Goal: Task Accomplishment & Management: Complete application form

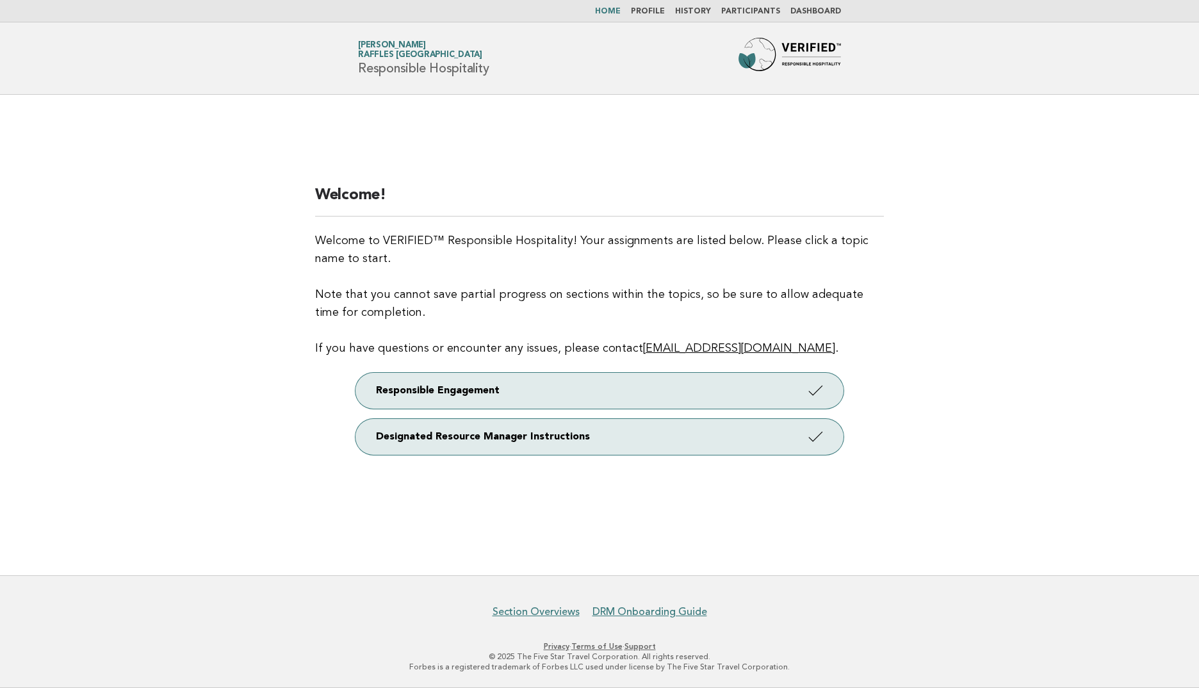
click at [754, 8] on link "Participants" at bounding box center [750, 12] width 59 height 8
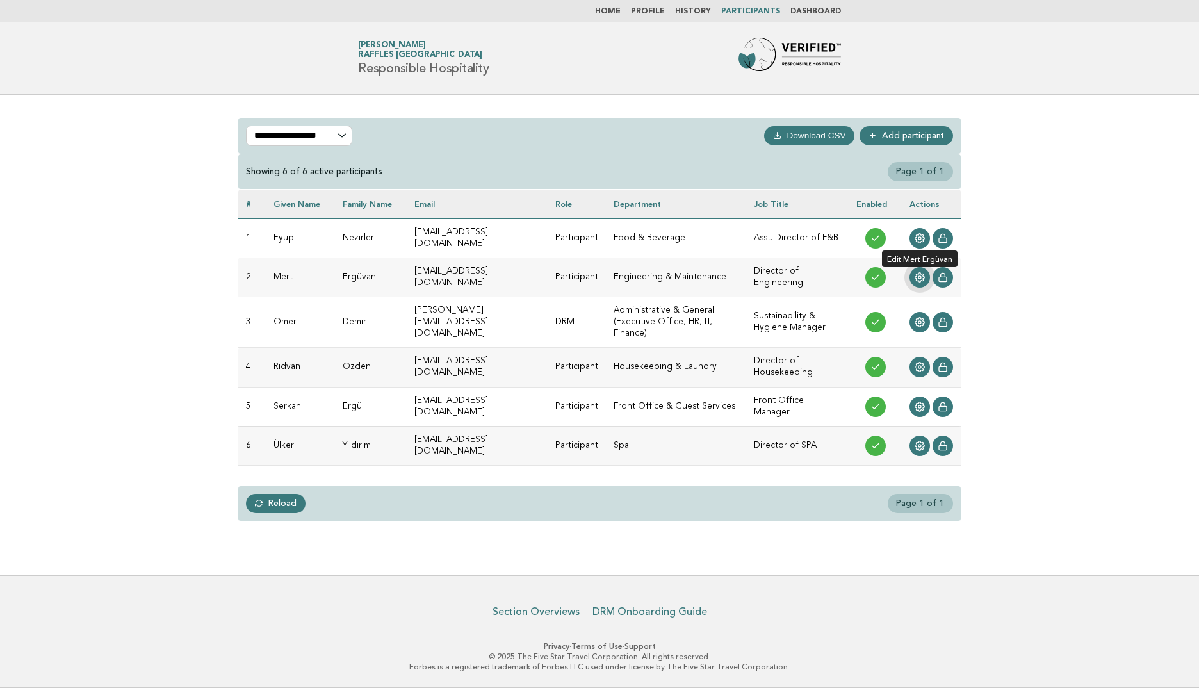
click at [914, 277] on link at bounding box center [919, 277] width 20 height 20
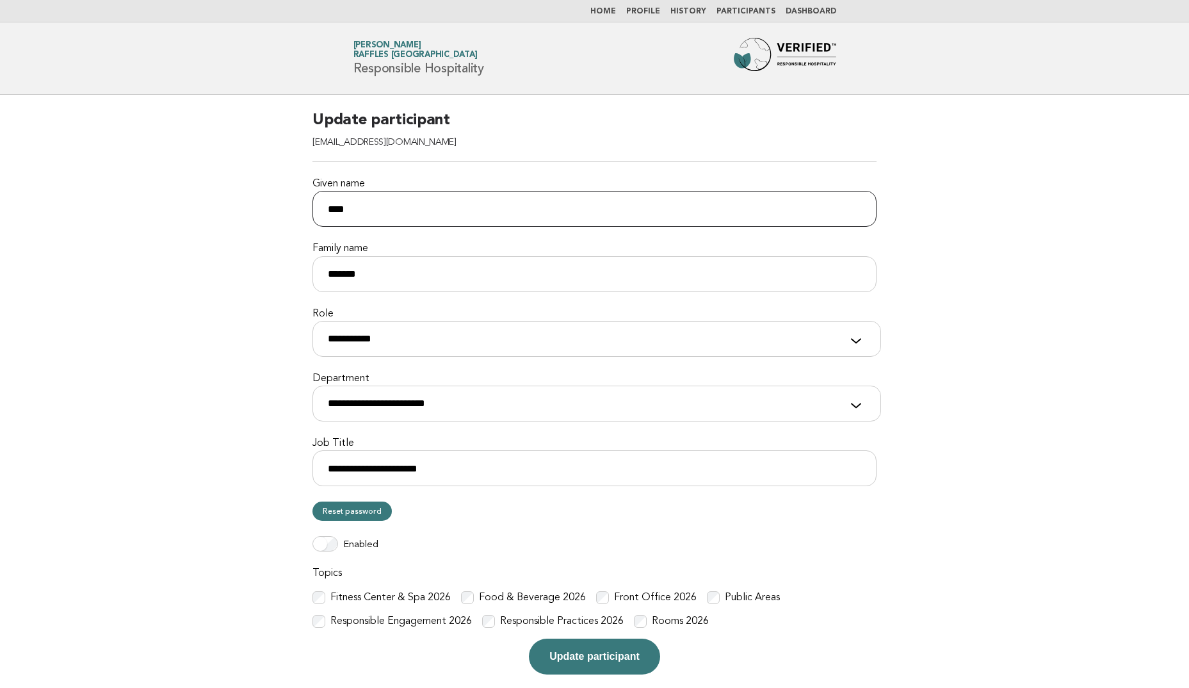
drag, startPoint x: 357, startPoint y: 198, endPoint x: 273, endPoint y: 208, distance: 84.4
click at [273, 209] on main "**********" at bounding box center [594, 392] width 1189 height 595
type input "****"
type input "*****"
click at [435, 318] on label "Role" at bounding box center [594, 313] width 564 height 13
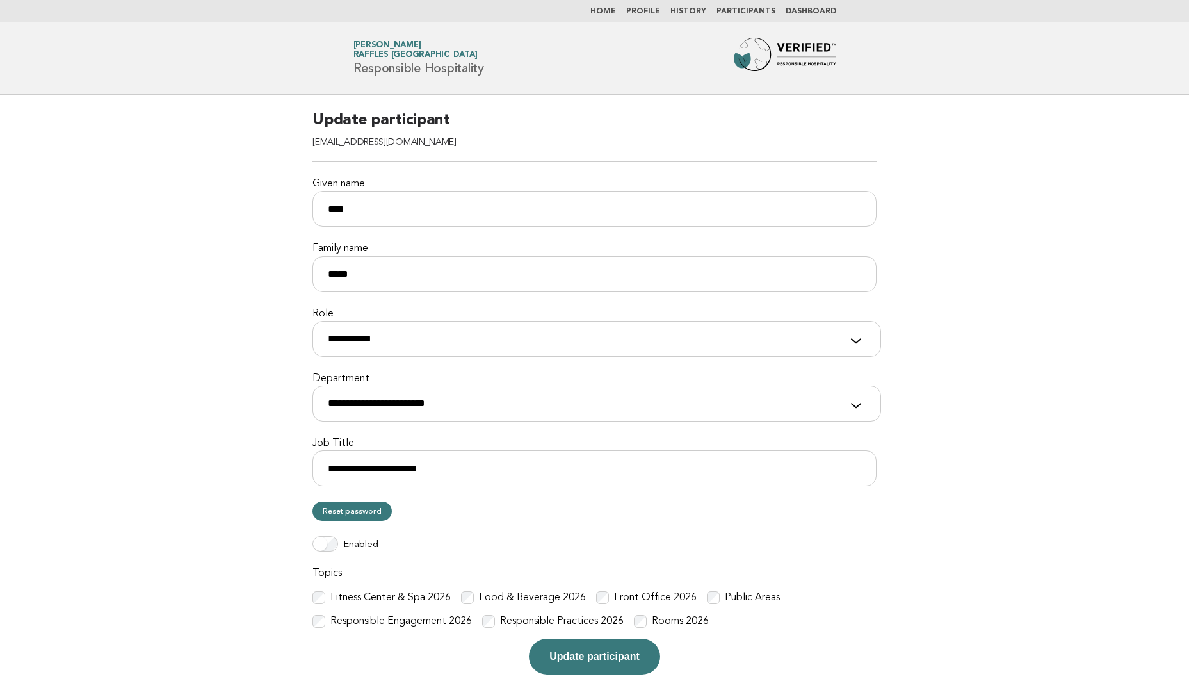
click at [435, 321] on select "**********" at bounding box center [596, 339] width 569 height 36
click at [428, 329] on select "**********" at bounding box center [596, 339] width 569 height 36
click at [428, 330] on select "**********" at bounding box center [596, 339] width 569 height 36
click at [438, 409] on select "**********" at bounding box center [596, 403] width 569 height 36
click at [139, 393] on main "**********" at bounding box center [594, 392] width 1189 height 595
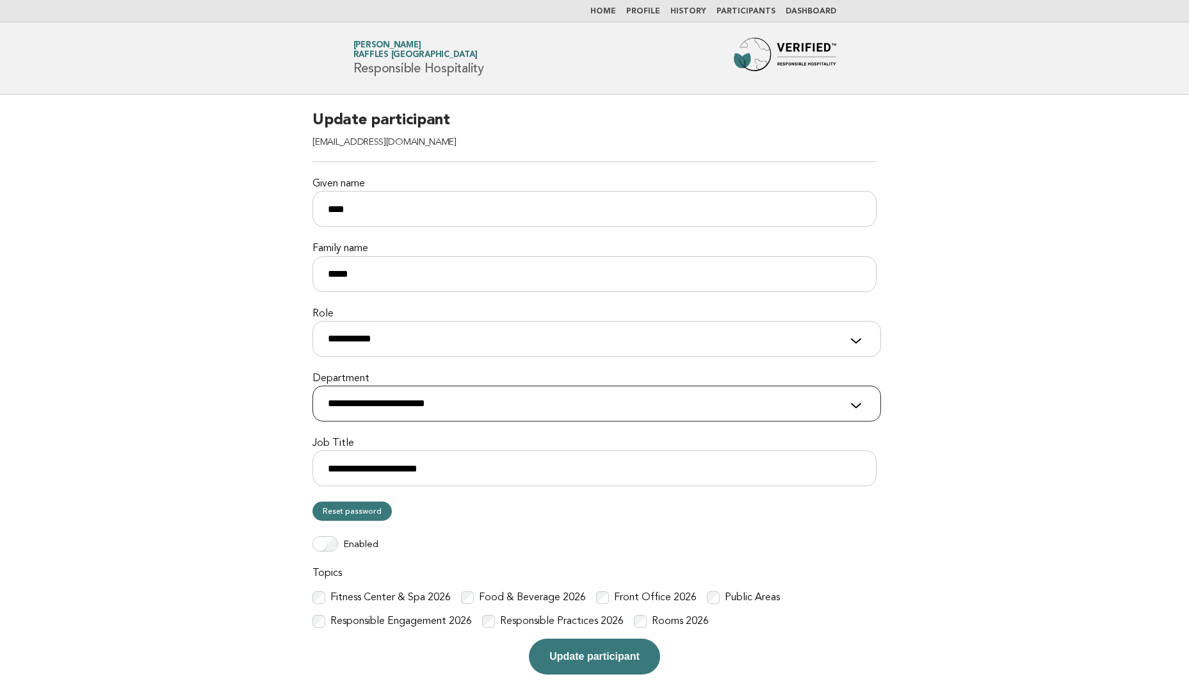
click at [407, 398] on select "**********" at bounding box center [596, 403] width 569 height 36
select select "**********"
click at [312, 385] on select "**********" at bounding box center [596, 403] width 569 height 36
click at [385, 474] on input "**********" at bounding box center [594, 468] width 564 height 36
drag, startPoint x: 457, startPoint y: 471, endPoint x: 167, endPoint y: 468, distance: 290.1
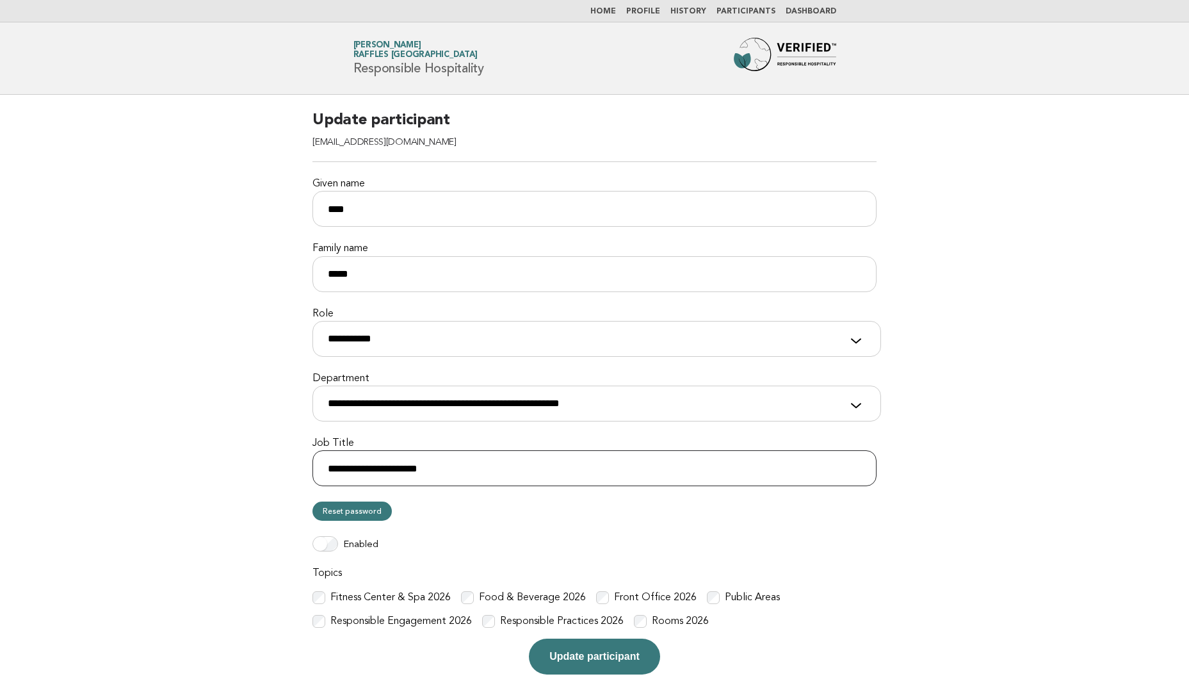
click at [170, 469] on main "**********" at bounding box center [594, 392] width 1189 height 595
type input "*"
type input "**"
type input "**********"
click at [229, 425] on main "**********" at bounding box center [594, 392] width 1189 height 595
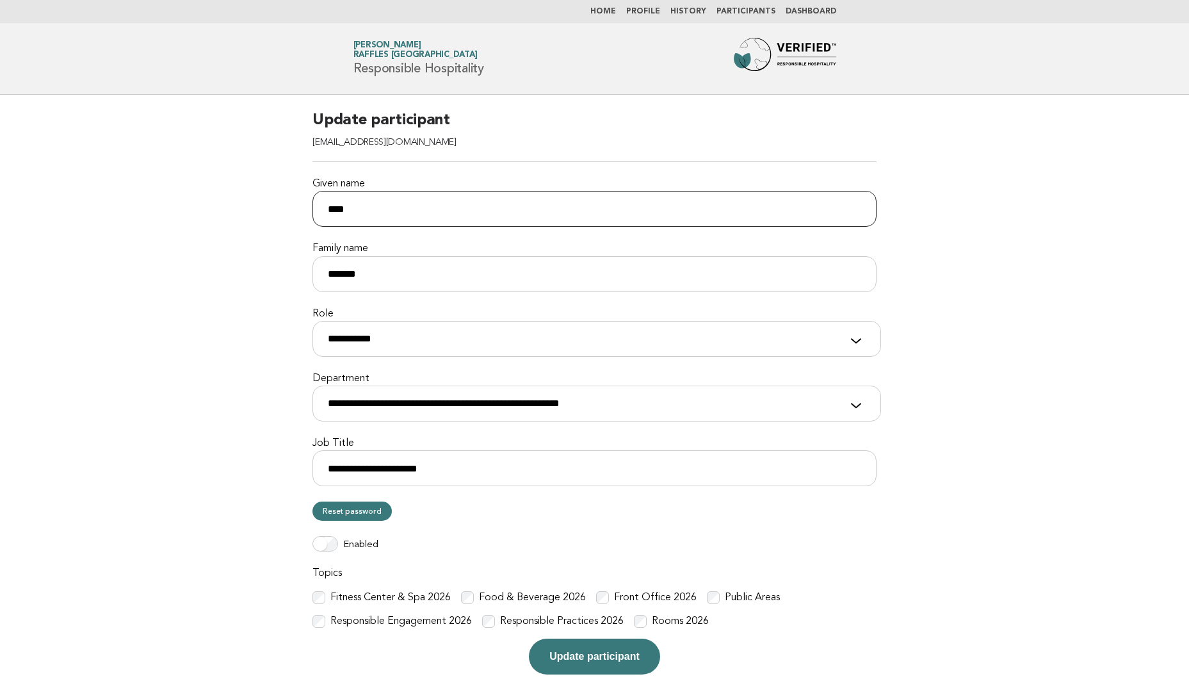
type input "*******"
type input "****"
click at [375, 411] on select "**********" at bounding box center [596, 403] width 569 height 36
select select "**********"
click at [312, 385] on select "**********" at bounding box center [596, 403] width 569 height 36
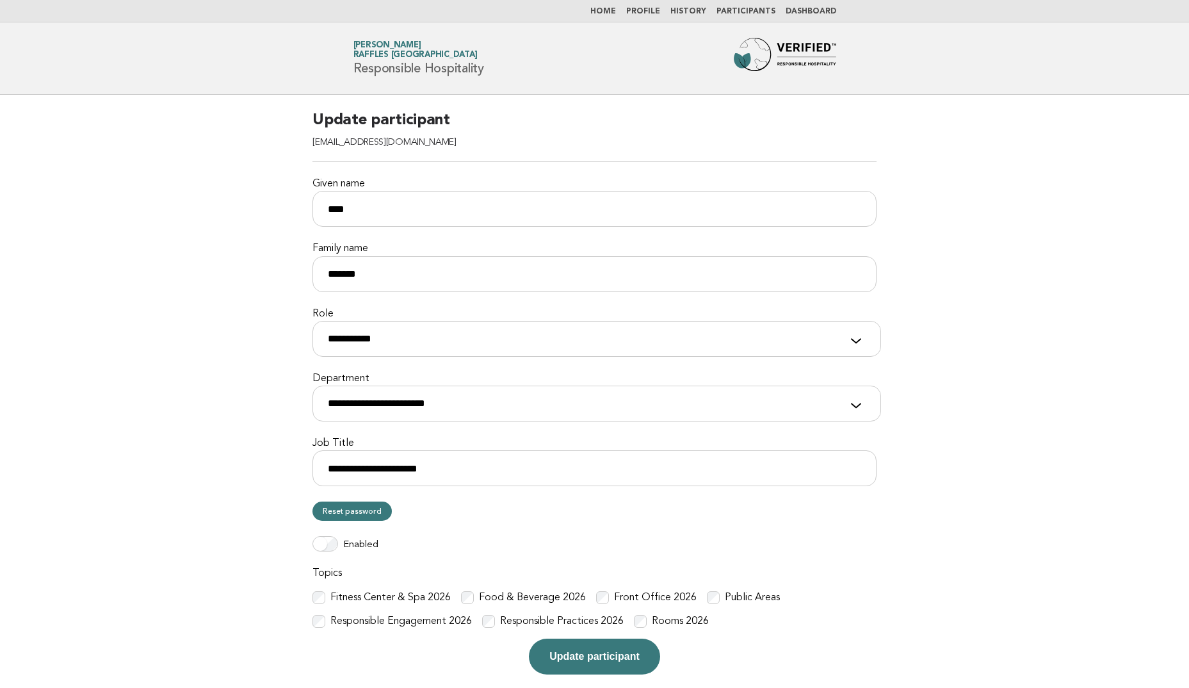
click at [208, 319] on main "**********" at bounding box center [594, 392] width 1189 height 595
click at [389, 123] on h2 "Update participant mert.erguvan@raffles.com" at bounding box center [594, 136] width 564 height 52
drag, startPoint x: 389, startPoint y: 123, endPoint x: 391, endPoint y: 142, distance: 19.3
click at [391, 142] on span "mert.erguvan@raffles.com" at bounding box center [384, 143] width 144 height 10
drag, startPoint x: 389, startPoint y: 142, endPoint x: 363, endPoint y: 145, distance: 26.4
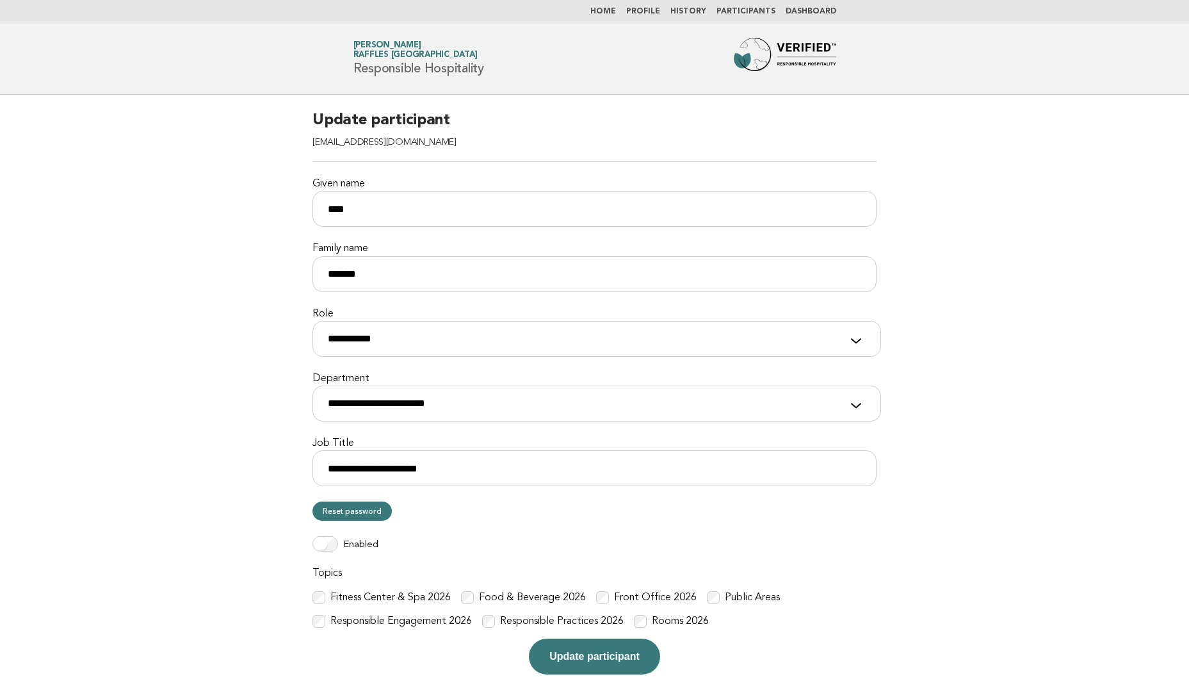
click at [363, 145] on span "mert.erguvan@raffles.com" at bounding box center [384, 143] width 144 height 10
drag, startPoint x: 363, startPoint y: 145, endPoint x: 327, endPoint y: 147, distance: 36.5
click at [328, 147] on span "mert.erguvan@raffles.com" at bounding box center [384, 143] width 144 height 10
click at [303, 148] on div "**********" at bounding box center [594, 392] width 595 height 595
drag, startPoint x: 296, startPoint y: 147, endPoint x: 414, endPoint y: 145, distance: 117.2
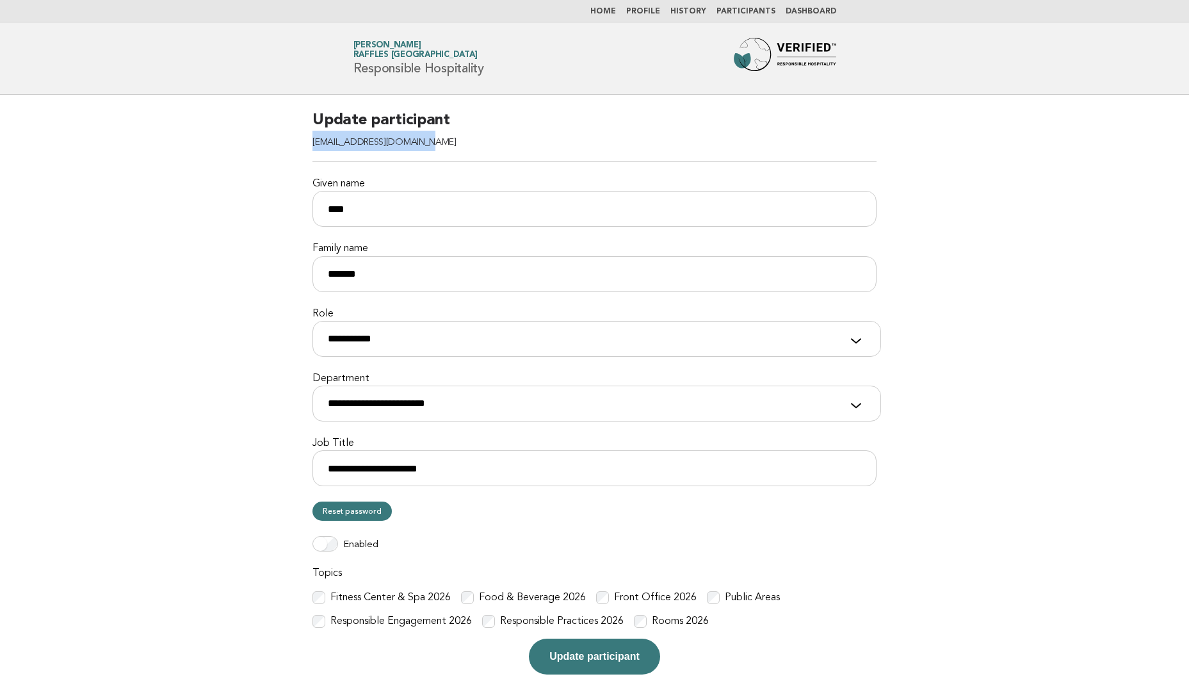
click at [414, 145] on div "**********" at bounding box center [594, 392] width 595 height 595
drag, startPoint x: 414, startPoint y: 145, endPoint x: 429, endPoint y: 145, distance: 15.4
click at [429, 145] on h2 "Update participant mert.erguvan@raffles.com" at bounding box center [594, 136] width 564 height 52
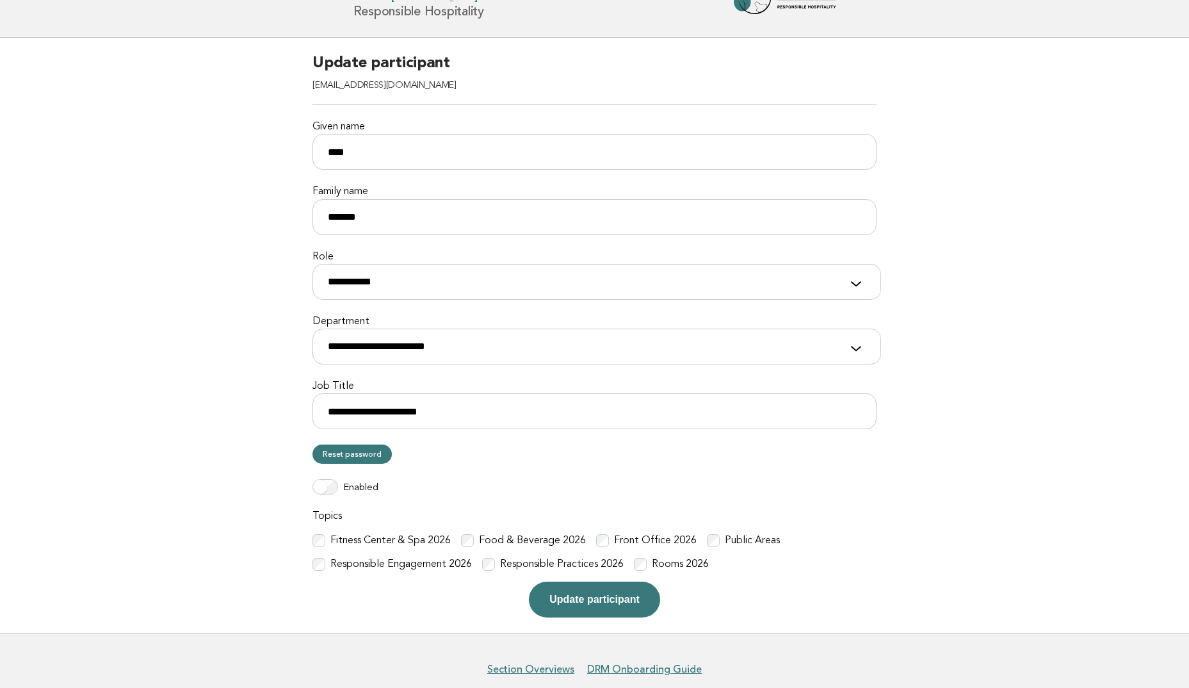
scroll to position [114, 0]
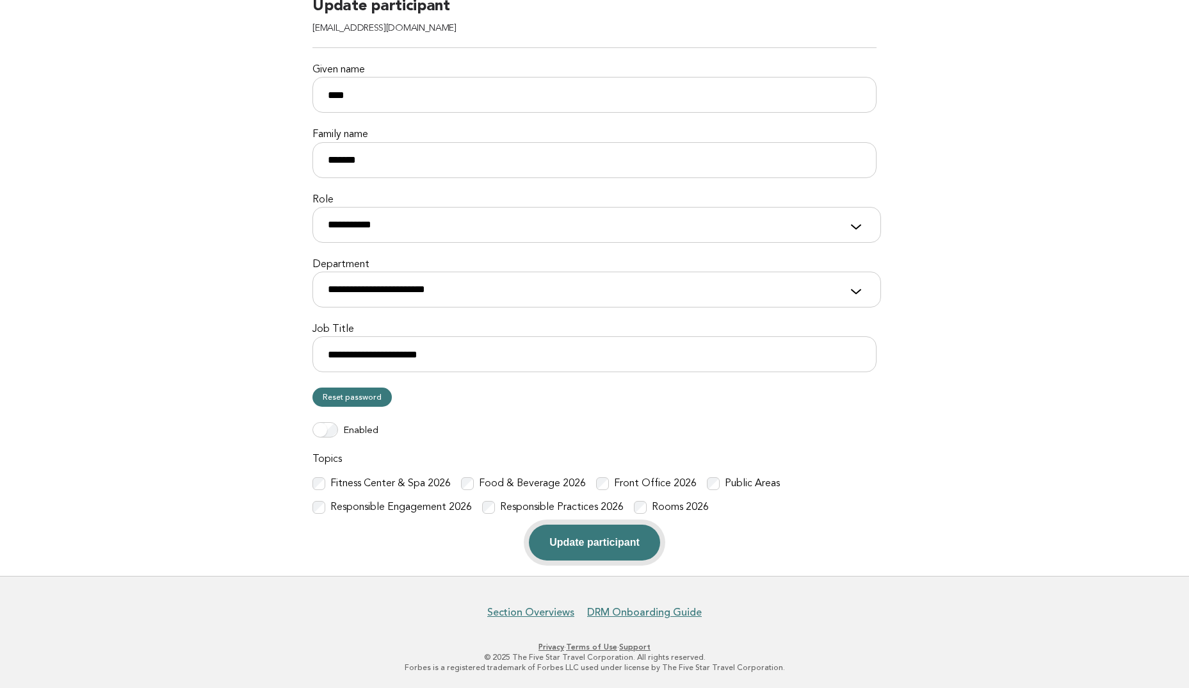
click at [594, 541] on button "Update participant" at bounding box center [594, 542] width 131 height 36
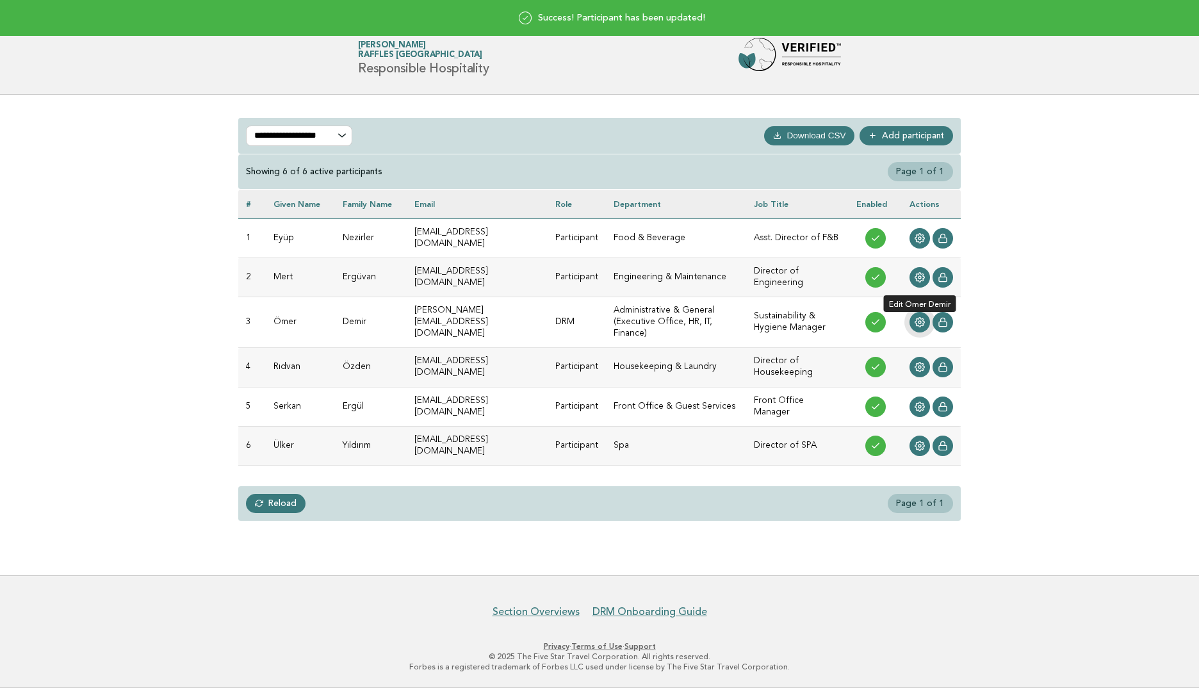
click at [923, 318] on icon at bounding box center [920, 323] width 10 height 10
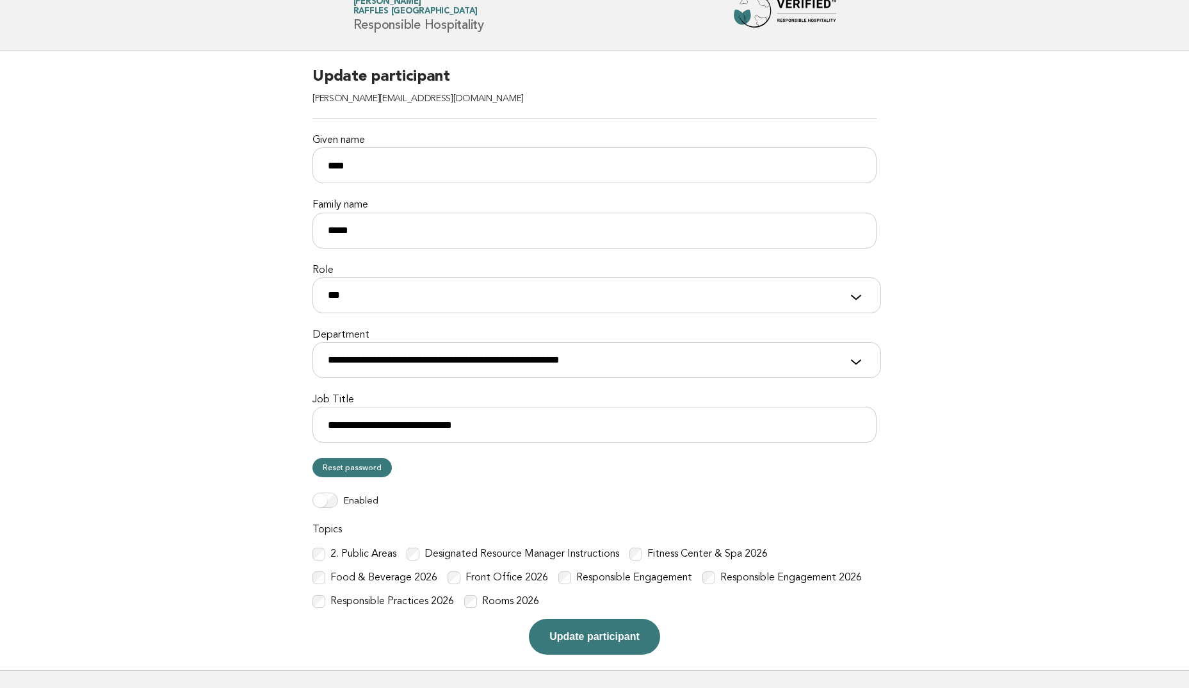
scroll to position [64, 0]
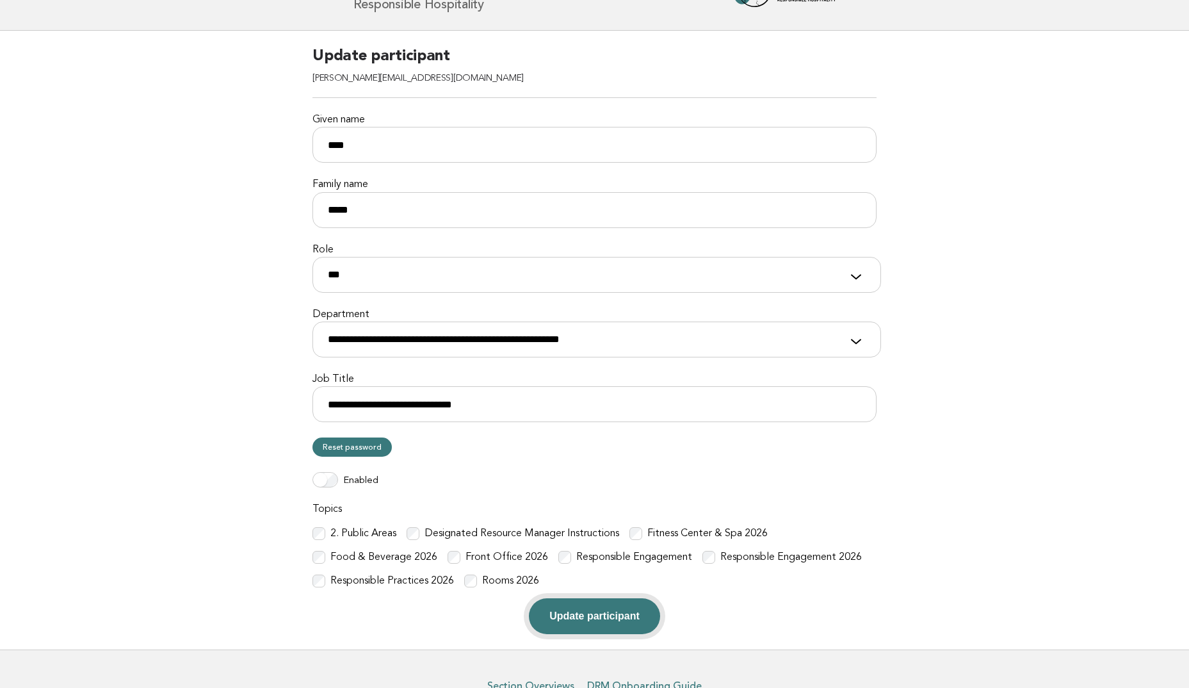
click at [594, 620] on button "Update participant" at bounding box center [594, 616] width 131 height 36
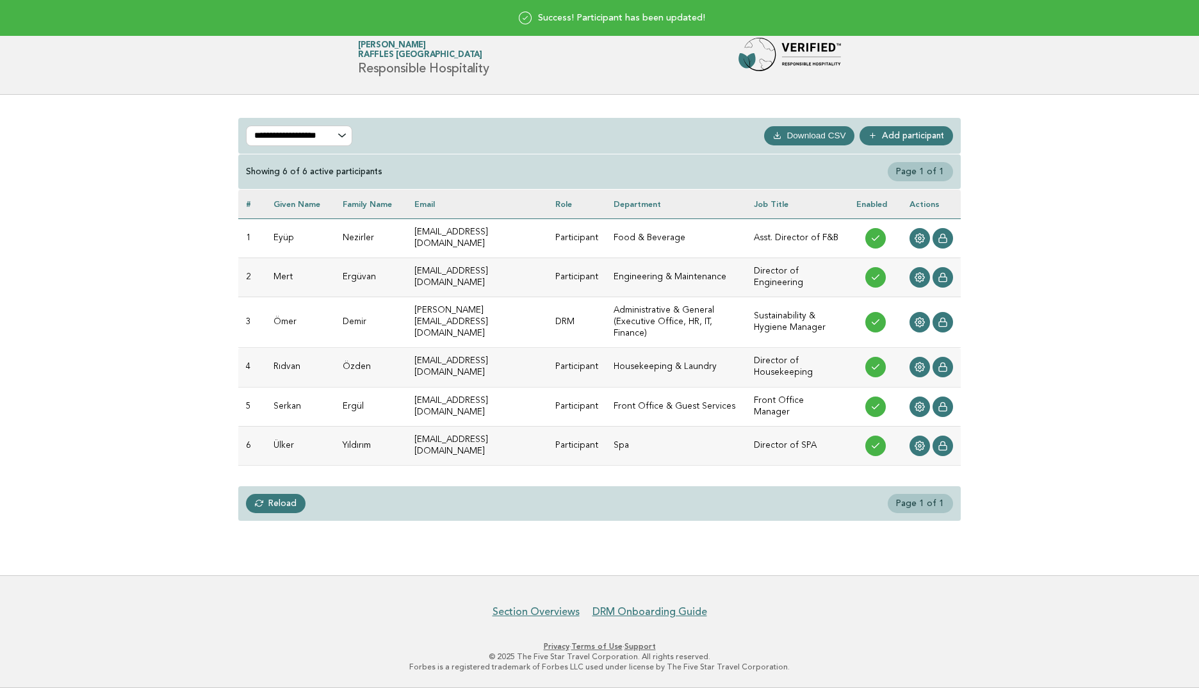
click at [1057, 89] on header "Forbes Travel Guide [PERSON_NAME] Raffles [GEOGRAPHIC_DATA] Responsible Hospita…" at bounding box center [599, 58] width 1199 height 72
click at [414, 61] on h1 "Forbes Travel Guide [PERSON_NAME] Raffles [GEOGRAPHIC_DATA] Responsible Hospita…" at bounding box center [423, 58] width 131 height 33
click at [1022, 126] on div "**********" at bounding box center [599, 335] width 1199 height 480
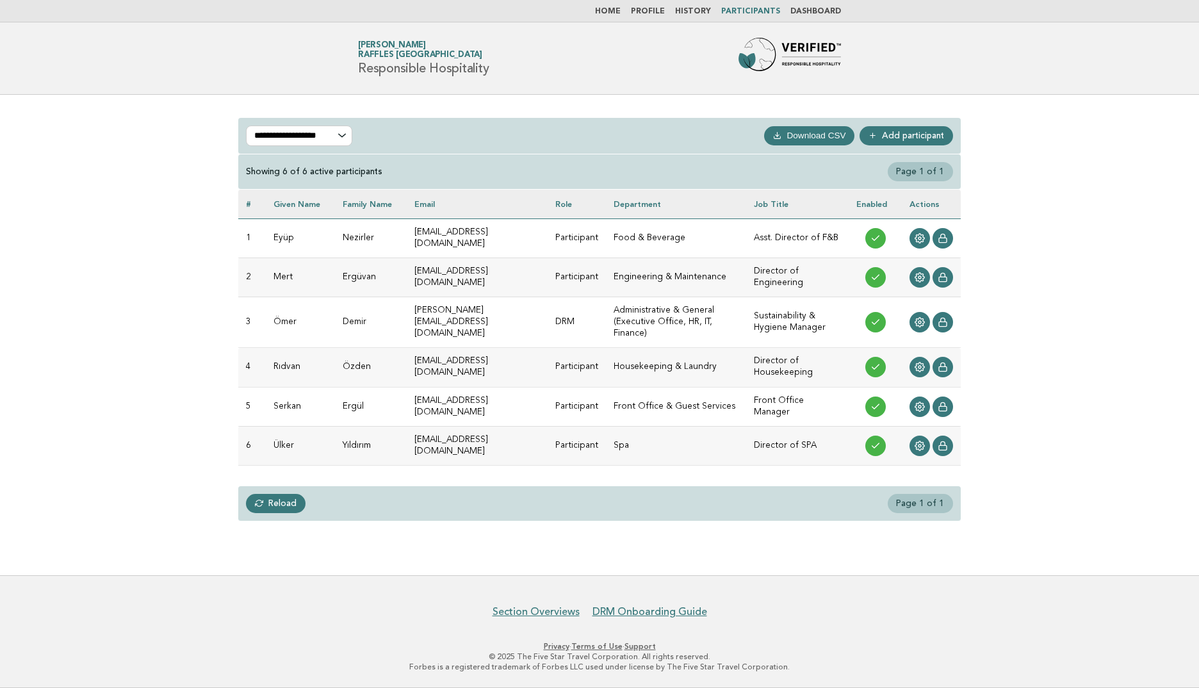
click at [620, 6] on li "Home" at bounding box center [608, 11] width 26 height 10
click at [620, 12] on link "Home" at bounding box center [608, 12] width 26 height 8
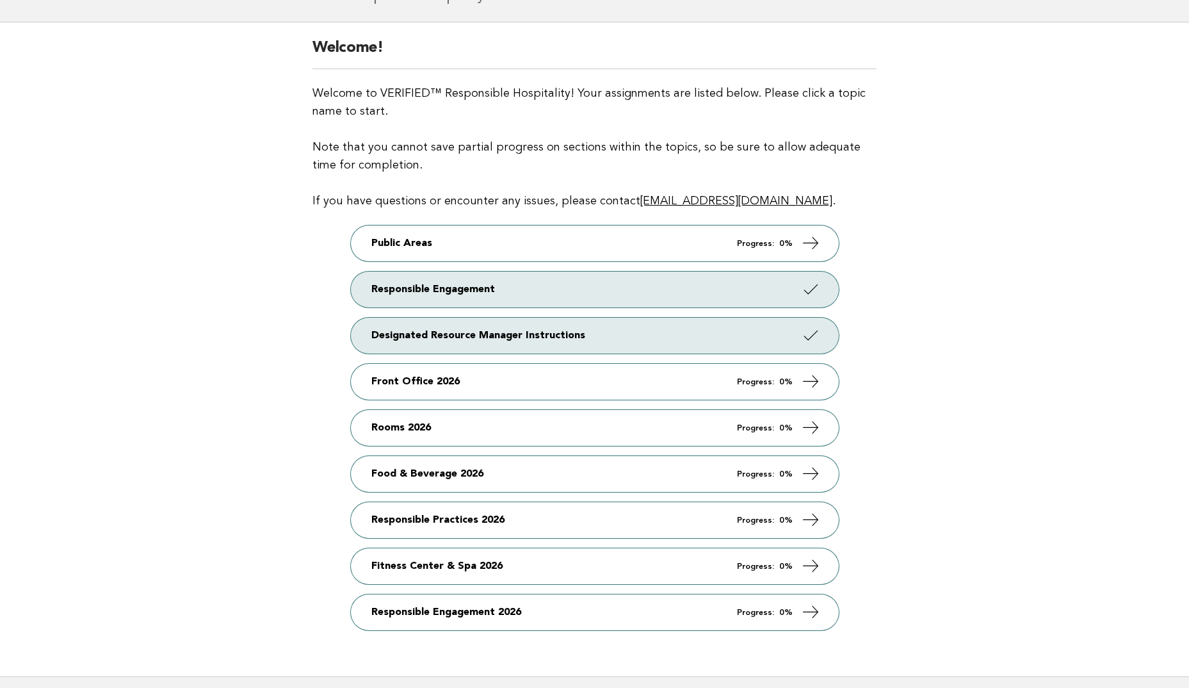
scroll to position [173, 0]
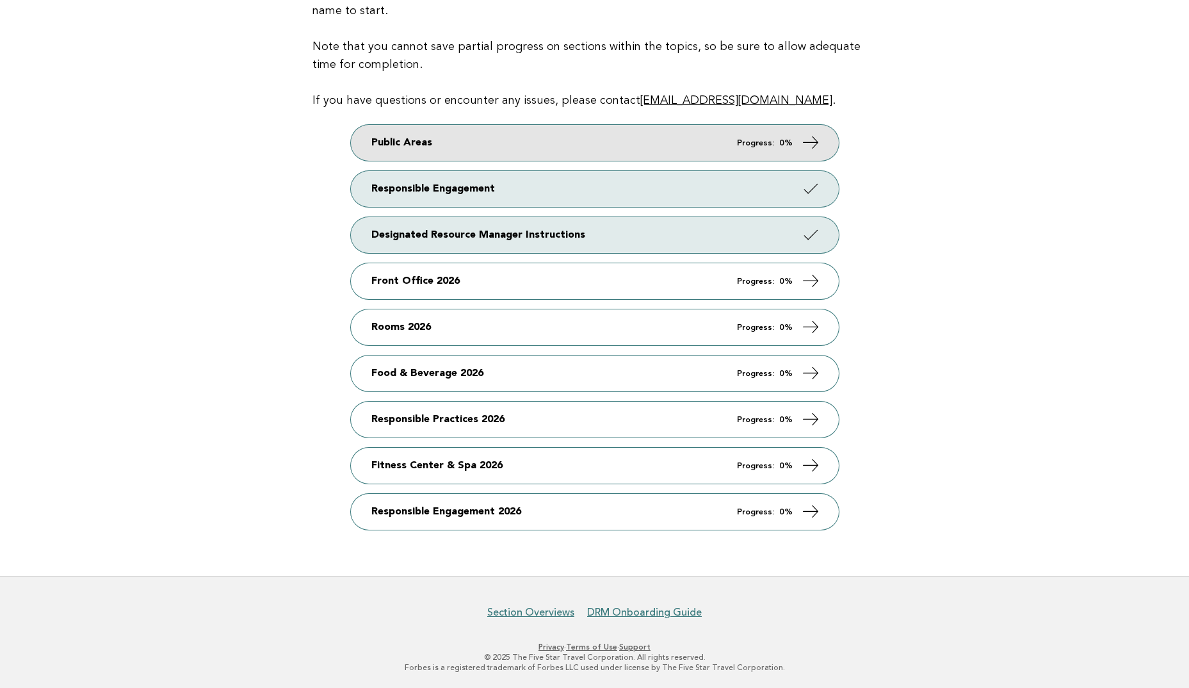
click at [513, 140] on link "Public Areas Progress: 0%" at bounding box center [595, 143] width 488 height 36
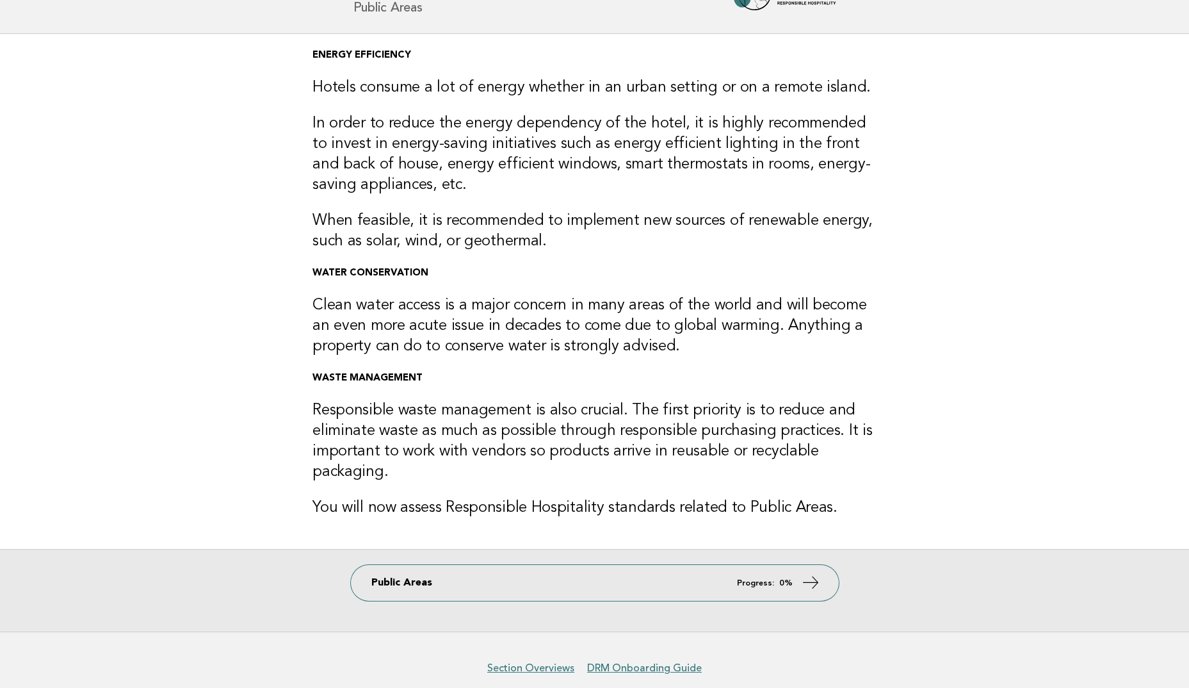
scroll to position [117, 0]
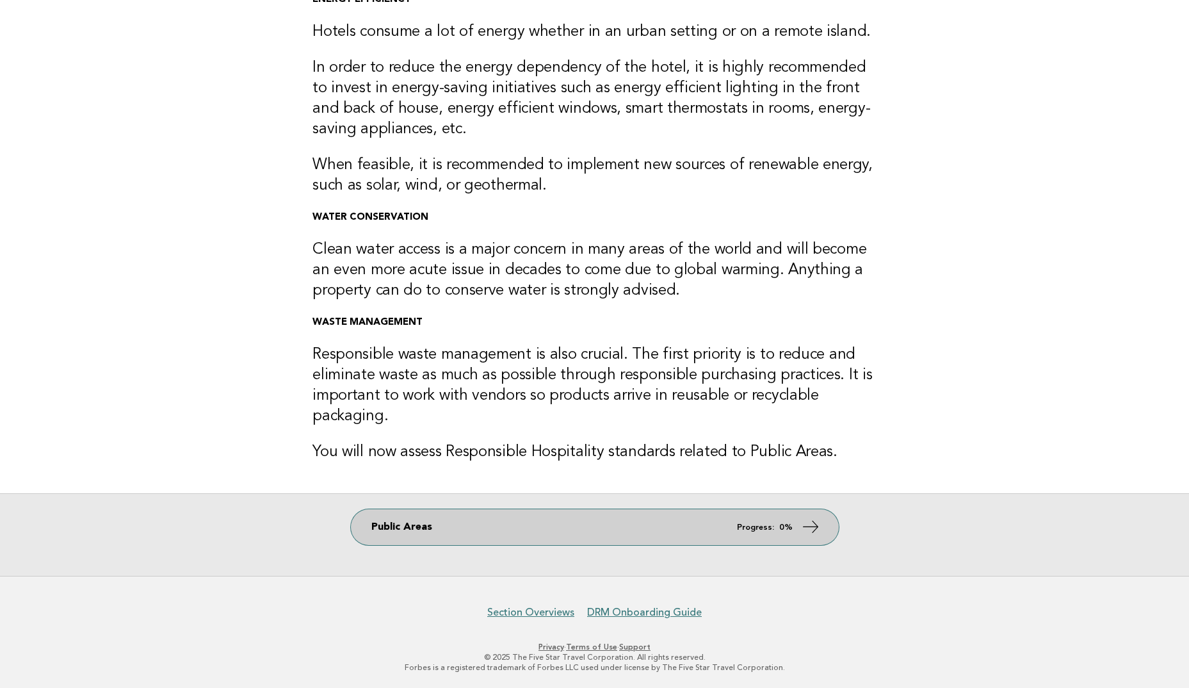
click at [786, 527] on strong "0%" at bounding box center [785, 527] width 13 height 8
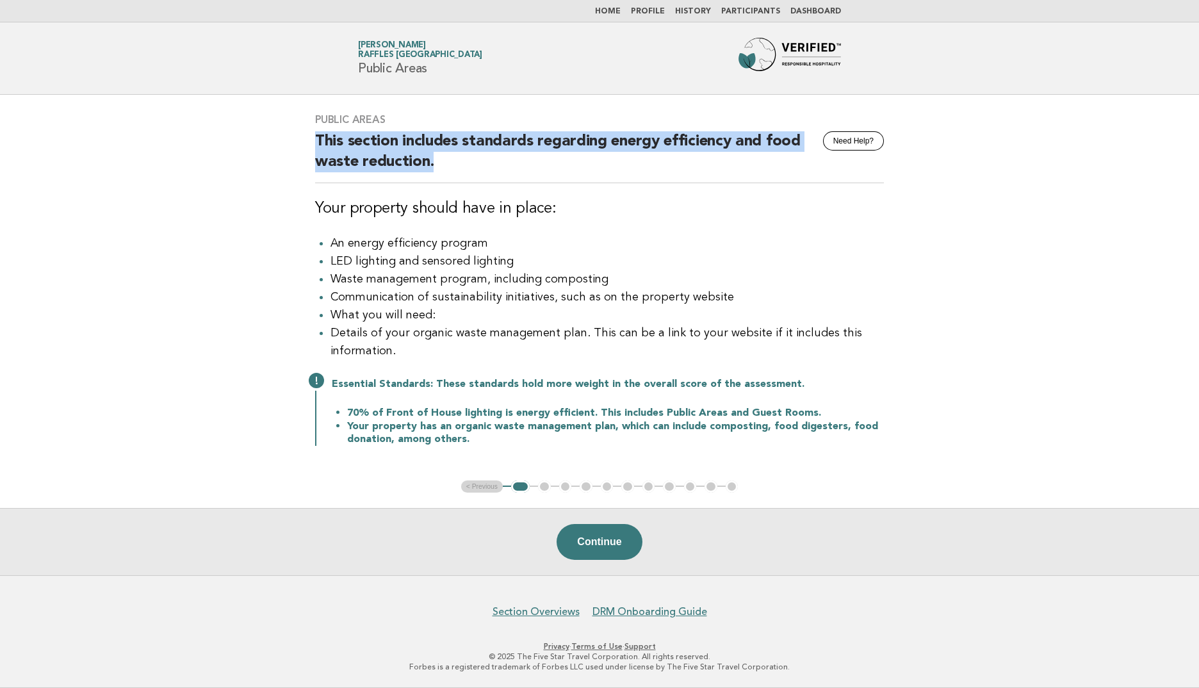
drag, startPoint x: 311, startPoint y: 140, endPoint x: 465, endPoint y: 166, distance: 156.0
click at [465, 166] on div "Public Areas Need Help? This section includes standards regarding energy effici…" at bounding box center [599, 287] width 599 height 378
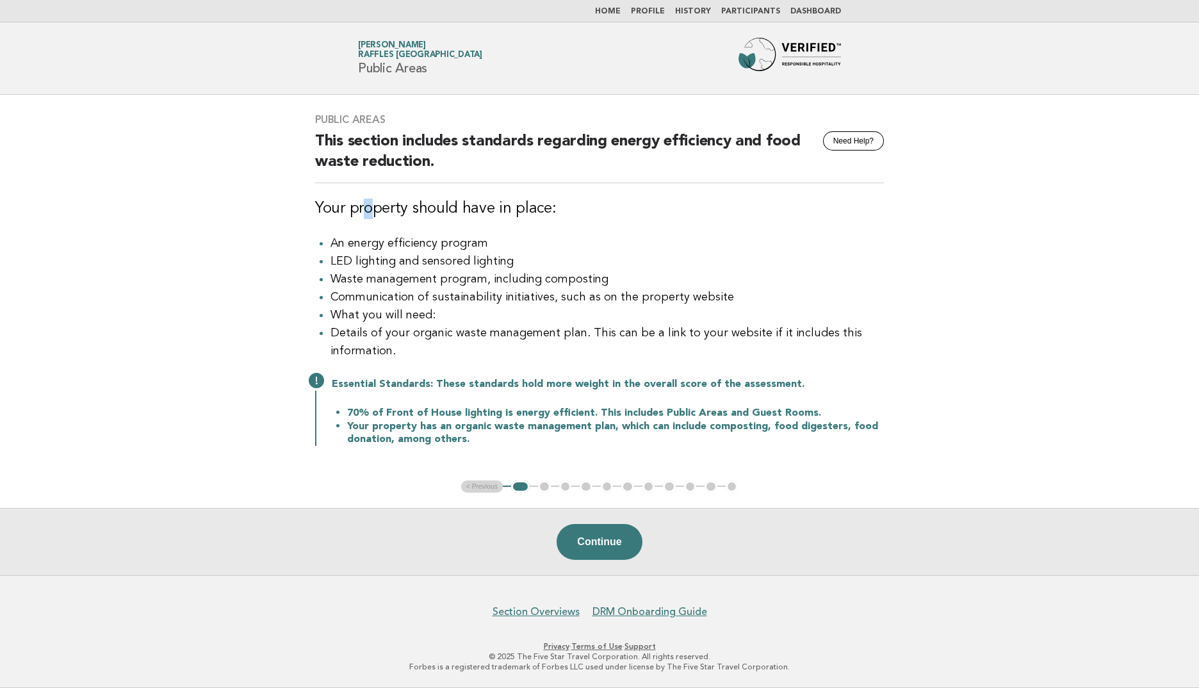
drag, startPoint x: 465, startPoint y: 166, endPoint x: 366, endPoint y: 209, distance: 107.3
click at [366, 209] on h3 "Your property should have in place:" at bounding box center [599, 208] width 569 height 20
drag, startPoint x: 366, startPoint y: 209, endPoint x: 576, endPoint y: 200, distance: 209.5
click at [576, 200] on h3 "Your property should have in place:" at bounding box center [599, 208] width 569 height 20
drag, startPoint x: 576, startPoint y: 200, endPoint x: 371, endPoint y: 239, distance: 208.6
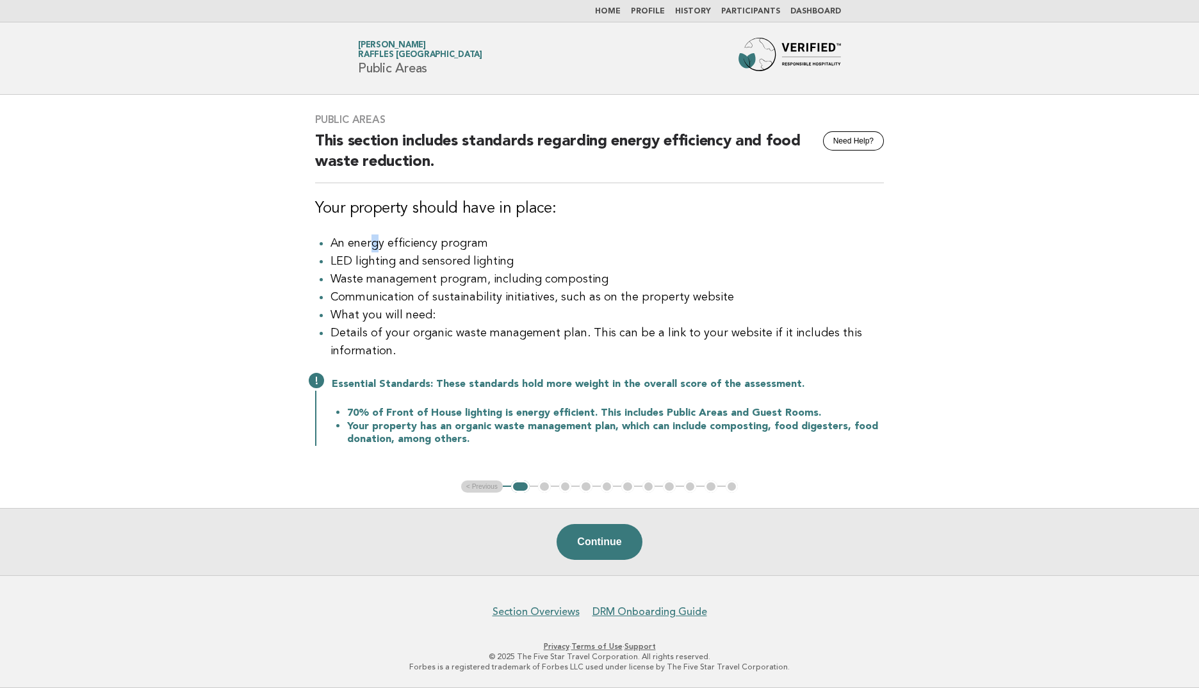
click at [371, 239] on li "An energy efficiency program" at bounding box center [606, 243] width 553 height 18
drag, startPoint x: 371, startPoint y: 239, endPoint x: 479, endPoint y: 236, distance: 108.3
click at [479, 236] on ul "An energy efficiency program LED lighting and sensored lighting Waste managemen…" at bounding box center [599, 297] width 569 height 126
drag, startPoint x: 328, startPoint y: 263, endPoint x: 518, endPoint y: 262, distance: 190.2
click at [518, 262] on ul "An energy efficiency program LED lighting and sensored lighting Waste managemen…" at bounding box center [599, 297] width 569 height 126
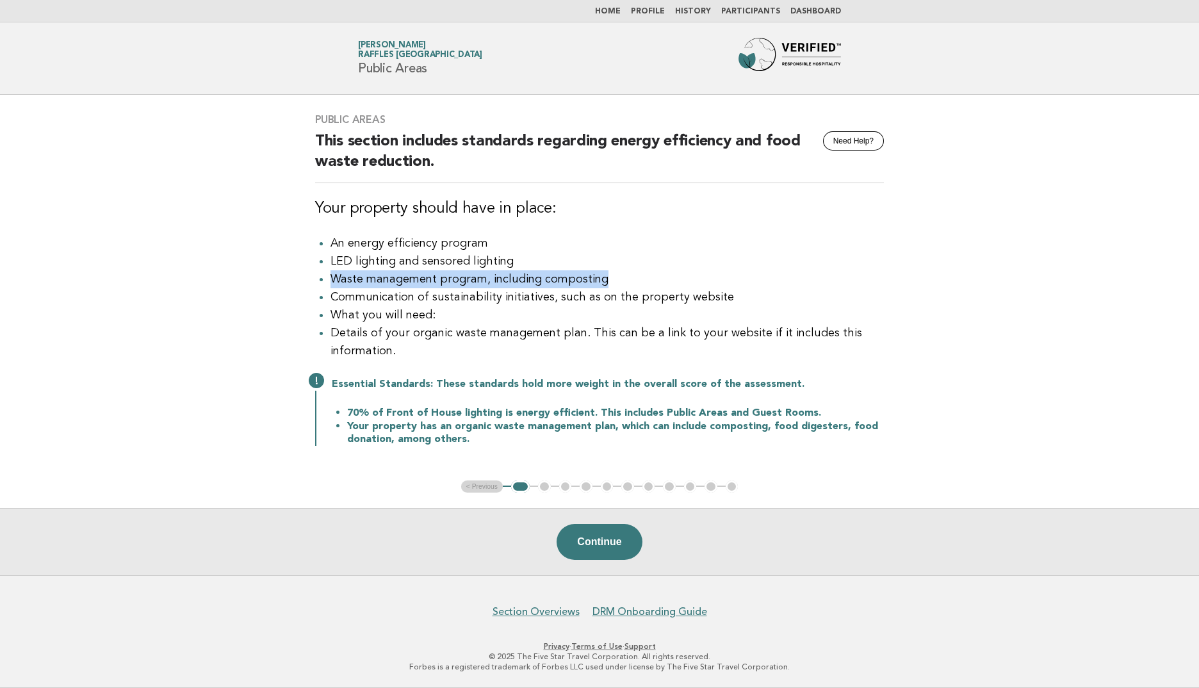
drag, startPoint x: 329, startPoint y: 280, endPoint x: 599, endPoint y: 270, distance: 269.8
click at [599, 270] on ul "An energy efficiency program LED lighting and sensored lighting Waste managemen…" at bounding box center [599, 297] width 569 height 126
drag, startPoint x: 331, startPoint y: 297, endPoint x: 733, endPoint y: 287, distance: 402.2
click at [739, 284] on ul "An energy efficiency program LED lighting and sensored lighting Waste managemen…" at bounding box center [599, 297] width 569 height 126
click at [414, 378] on div "Essential Standards: These standards hold more weight in the overall score of t…" at bounding box center [599, 410] width 569 height 70
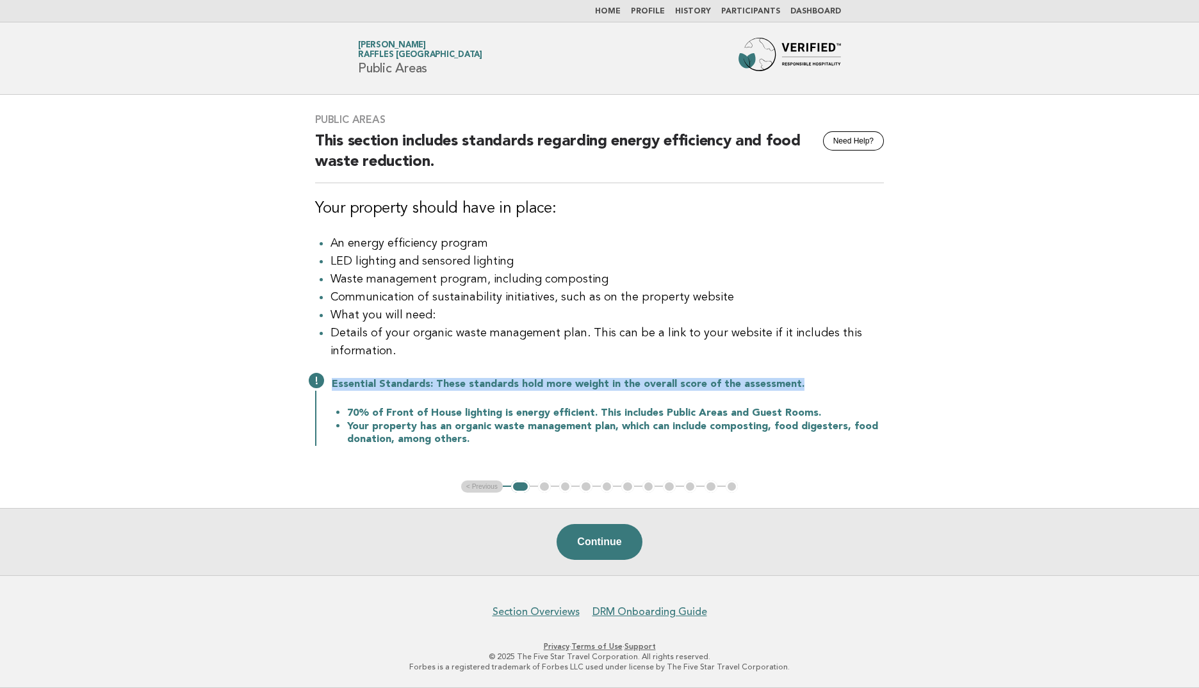
drag, startPoint x: 409, startPoint y: 382, endPoint x: 813, endPoint y: 382, distance: 404.0
click at [813, 382] on div "Essential Standards: These standards hold more weight in the overall score of t…" at bounding box center [599, 410] width 569 height 70
drag, startPoint x: 813, startPoint y: 382, endPoint x: 385, endPoint y: 417, distance: 428.5
click at [428, 415] on li "70% of Front of House lighting is energy efficient. This includes Public Areas …" at bounding box center [615, 412] width 537 height 13
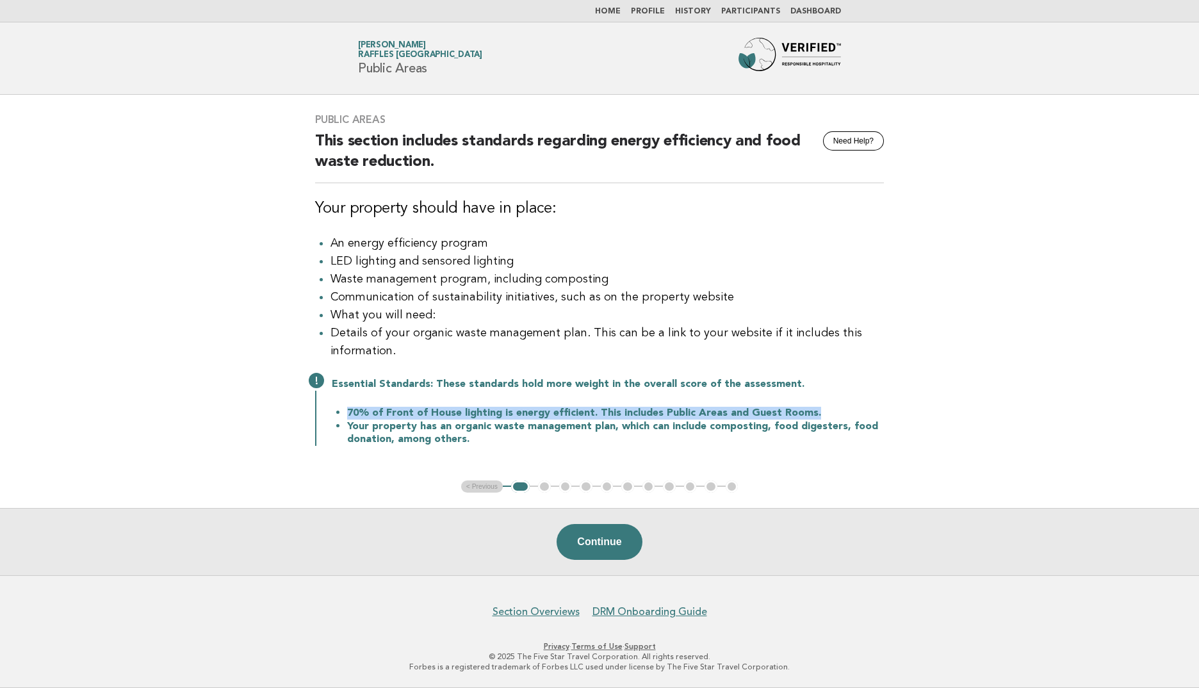
drag, startPoint x: 346, startPoint y: 414, endPoint x: 876, endPoint y: 414, distance: 529.5
click at [876, 414] on ul "70% of Front of House lighting is energy efficient. This includes Public Areas …" at bounding box center [608, 426] width 552 height 40
drag, startPoint x: 451, startPoint y: 432, endPoint x: 419, endPoint y: 435, distance: 32.1
click at [451, 432] on li "Your property has an organic waste management plan, which can include compostin…" at bounding box center [615, 432] width 537 height 26
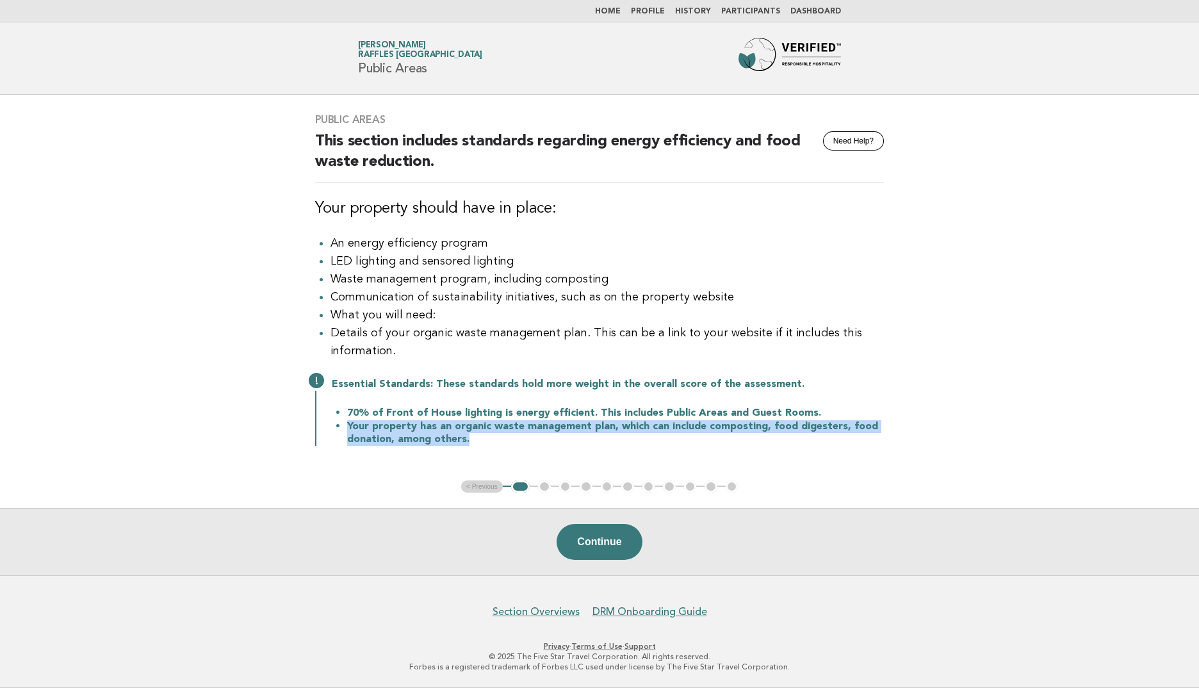
drag, startPoint x: 346, startPoint y: 427, endPoint x: 537, endPoint y: 437, distance: 191.1
click at [537, 437] on ul "70% of Front of House lighting is energy efficient. This includes Public Areas …" at bounding box center [608, 426] width 552 height 40
drag, startPoint x: 537, startPoint y: 437, endPoint x: 652, endPoint y: 439, distance: 115.9
click at [652, 439] on li "Your property has an organic waste management plan, which can include compostin…" at bounding box center [615, 432] width 537 height 26
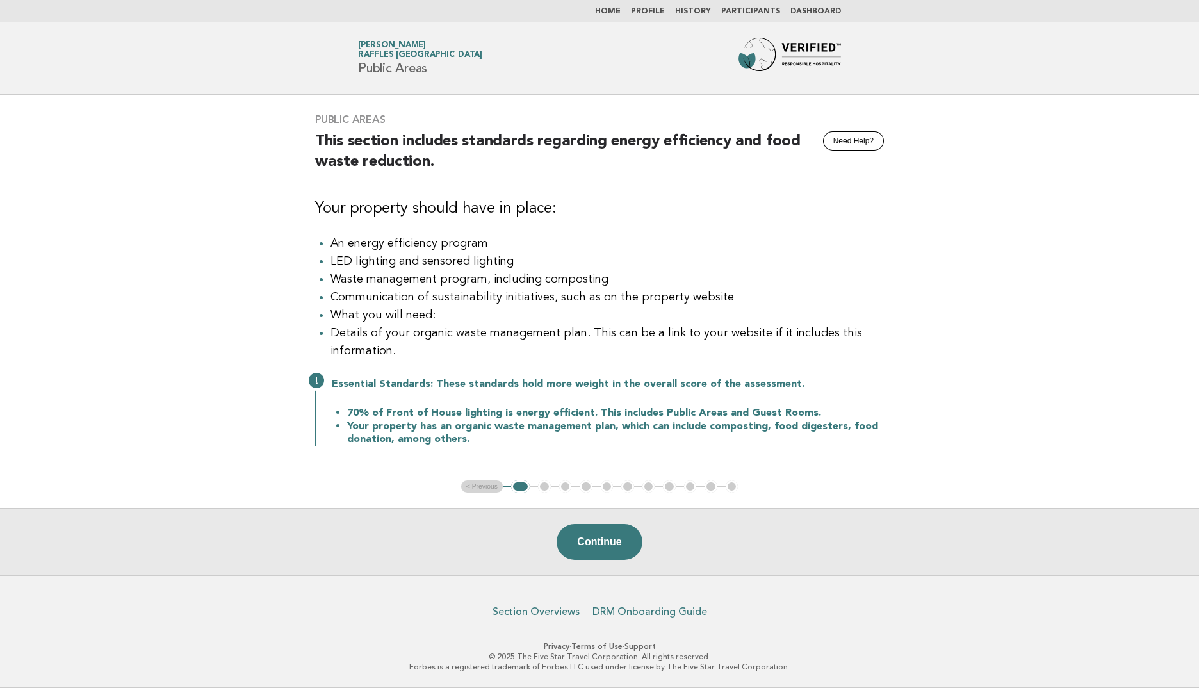
click at [601, 534] on button "Continue" at bounding box center [598, 542] width 85 height 36
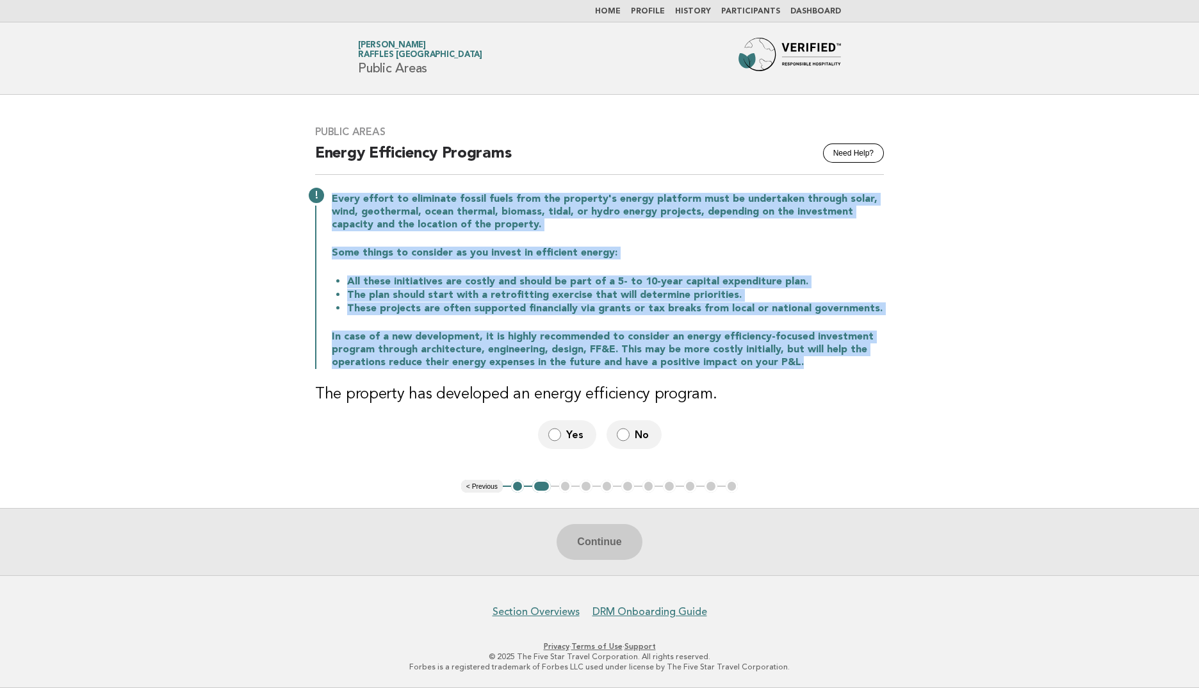
drag, startPoint x: 329, startPoint y: 193, endPoint x: 839, endPoint y: 357, distance: 535.2
click at [839, 357] on div "Every effort to eliminate fossil fuels from the property's energy platform must…" at bounding box center [599, 279] width 569 height 179
copy div "Every effort to eliminate fossil fuels from the property's energy platform must…"
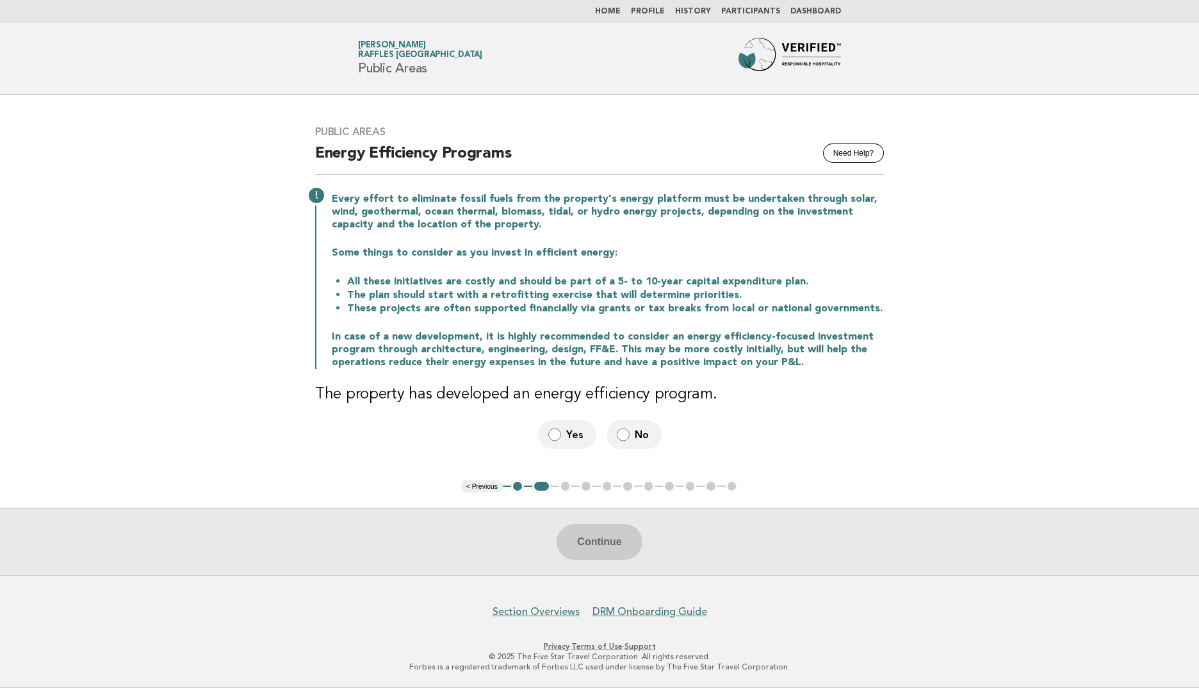
click at [385, 419] on div "Public Areas Need Help? Energy Efficiency Programs Every effort to eliminate fo…" at bounding box center [599, 287] width 599 height 354
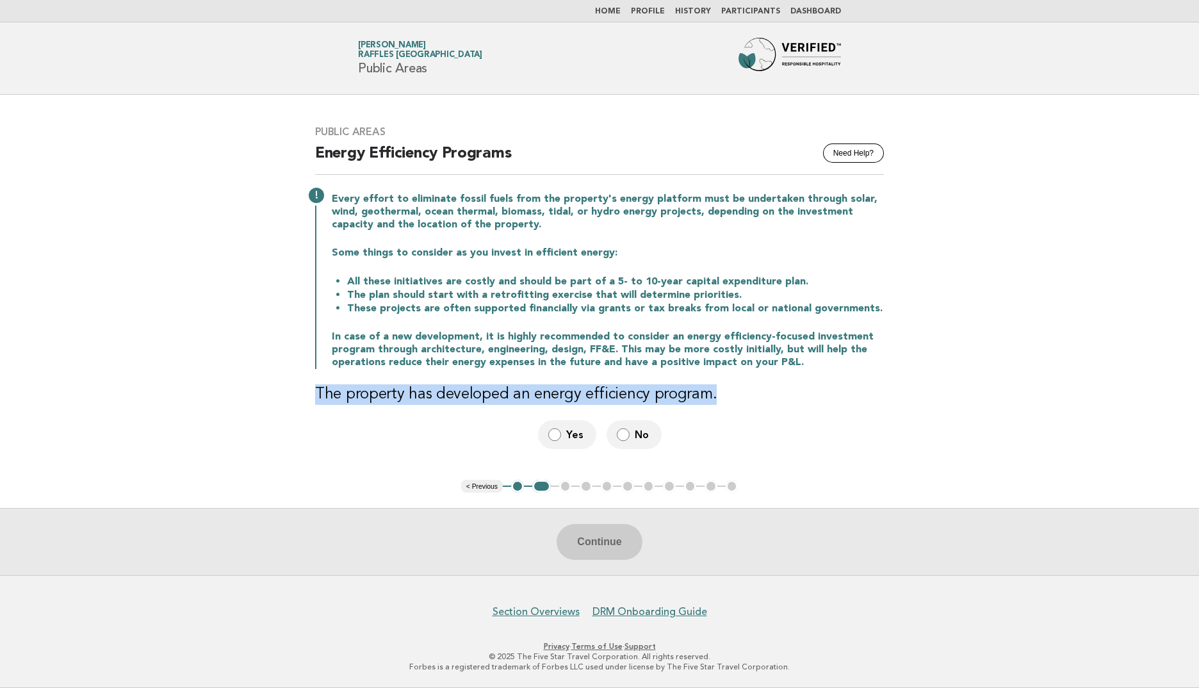
drag, startPoint x: 301, startPoint y: 391, endPoint x: 772, endPoint y: 392, distance: 470.6
click at [772, 392] on div "Public Areas Need Help? Energy Efficiency Programs Every effort to eliminate fo…" at bounding box center [599, 287] width 599 height 354
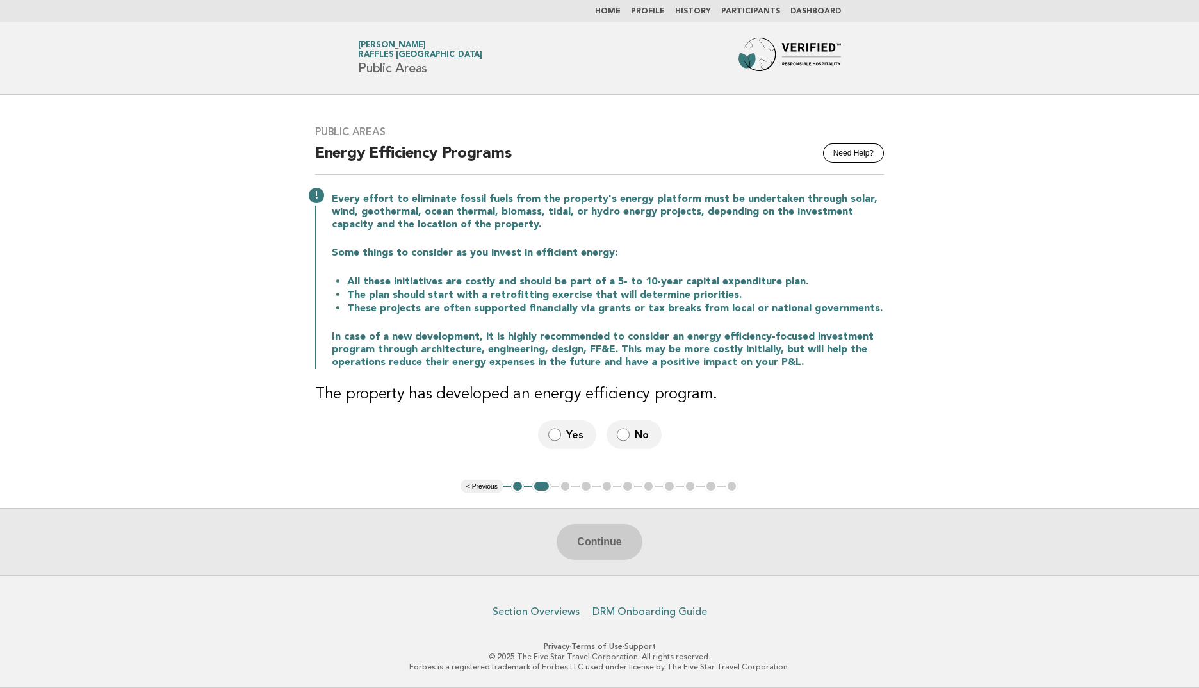
click at [563, 487] on ul "< Previous 1 2 3 4 5 6 7 8 9 10 11" at bounding box center [599, 486] width 277 height 13
click at [588, 543] on div "Continue" at bounding box center [599, 541] width 1199 height 67
click at [563, 484] on ul "< Previous 1 2 3 4 5 6 7 8 9 10 11" at bounding box center [599, 486] width 277 height 13
drag, startPoint x: 535, startPoint y: 490, endPoint x: 558, endPoint y: 490, distance: 23.7
click at [535, 490] on button "2" at bounding box center [541, 486] width 19 height 13
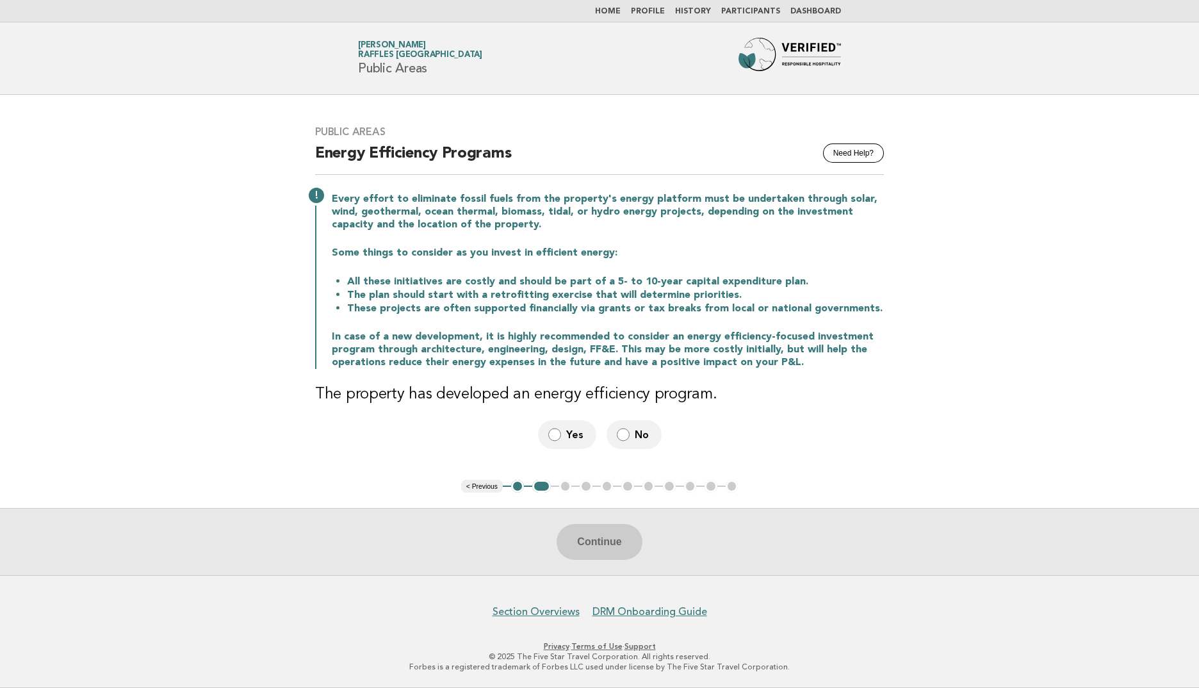
click at [563, 487] on ul "< Previous 1 2 3 4 5 6 7 8 9 10 11" at bounding box center [599, 486] width 277 height 13
click at [562, 439] on label "Yes" at bounding box center [567, 434] width 58 height 29
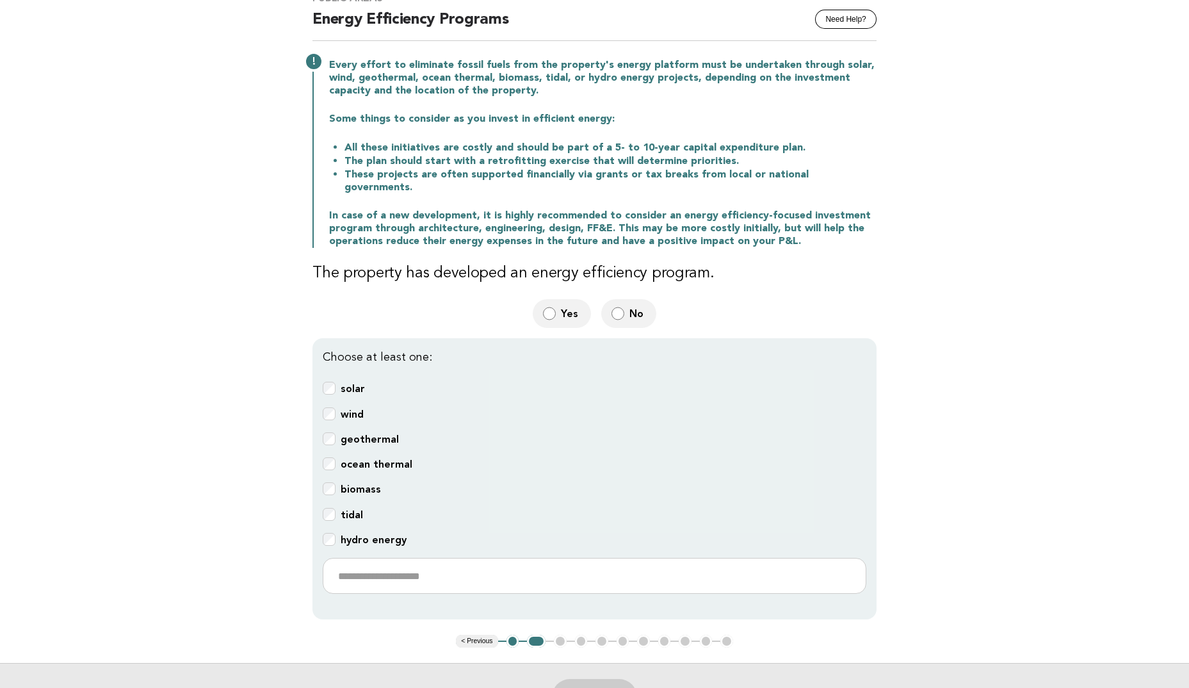
scroll to position [128, 0]
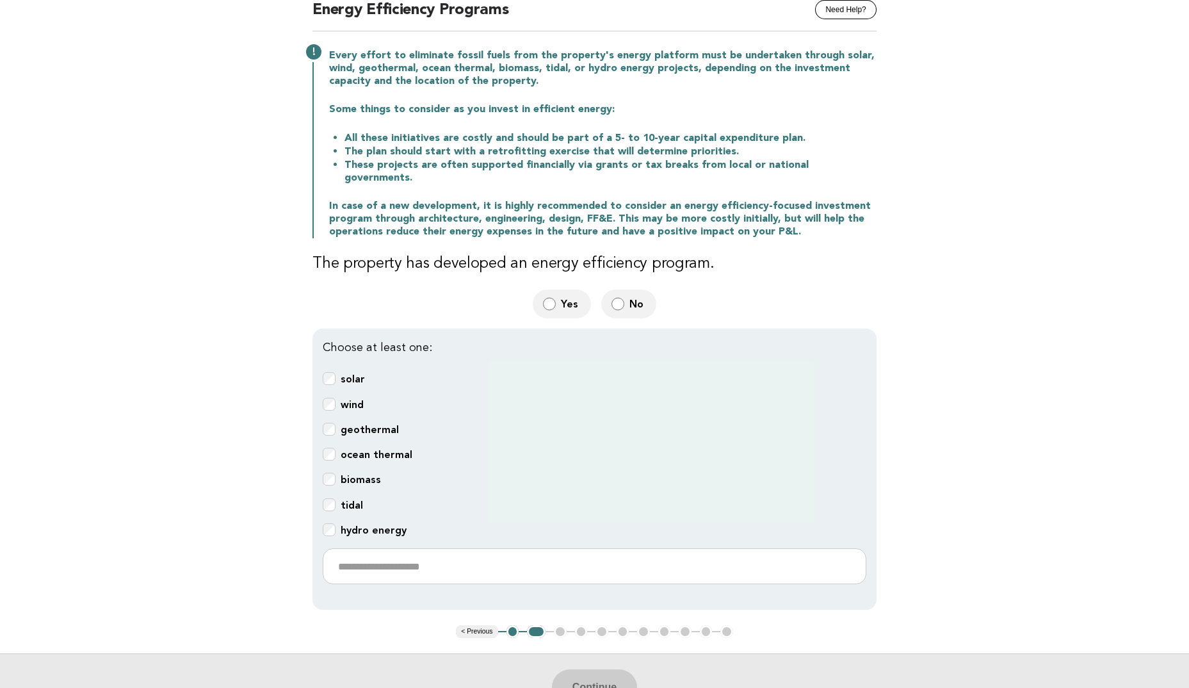
click at [337, 398] on div "wind" at bounding box center [595, 405] width 544 height 15
click at [604, 669] on button "Continue" at bounding box center [594, 687] width 85 height 36
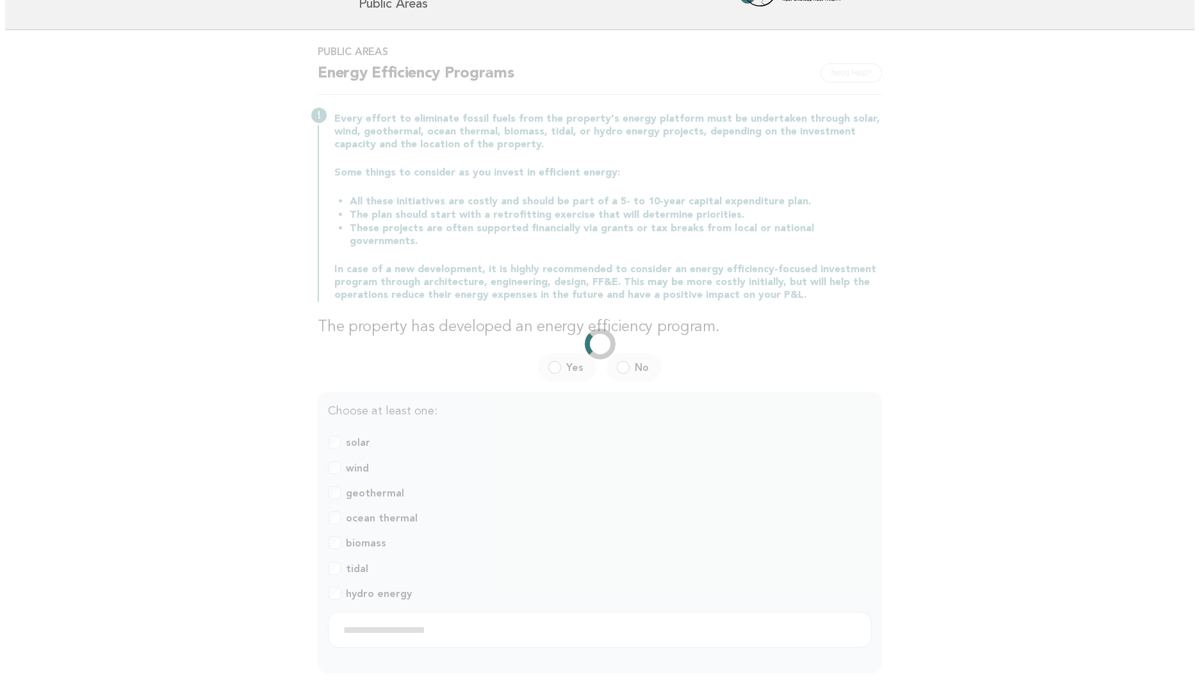
scroll to position [0, 0]
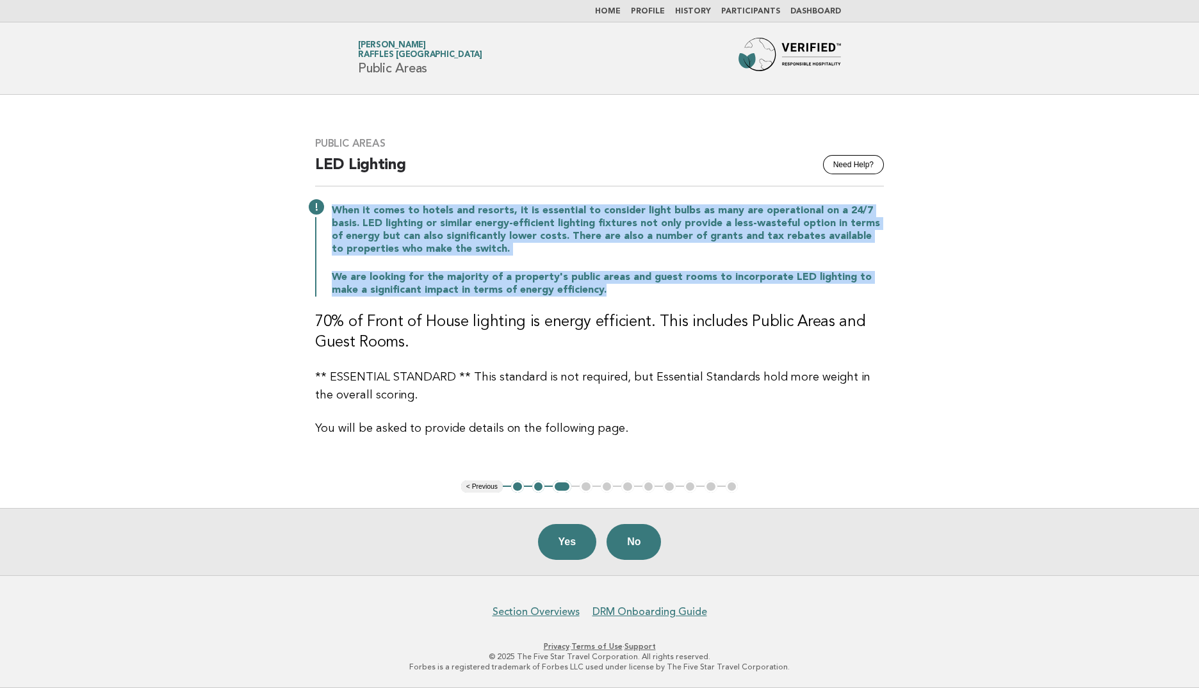
drag, startPoint x: 329, startPoint y: 210, endPoint x: 585, endPoint y: 291, distance: 267.9
click at [585, 291] on div "When it comes to hotels and resorts, it is essential to consider light bulbs as…" at bounding box center [599, 249] width 569 height 95
copy div "When it comes to hotels and resorts, it is essential to consider light bulbs as…"
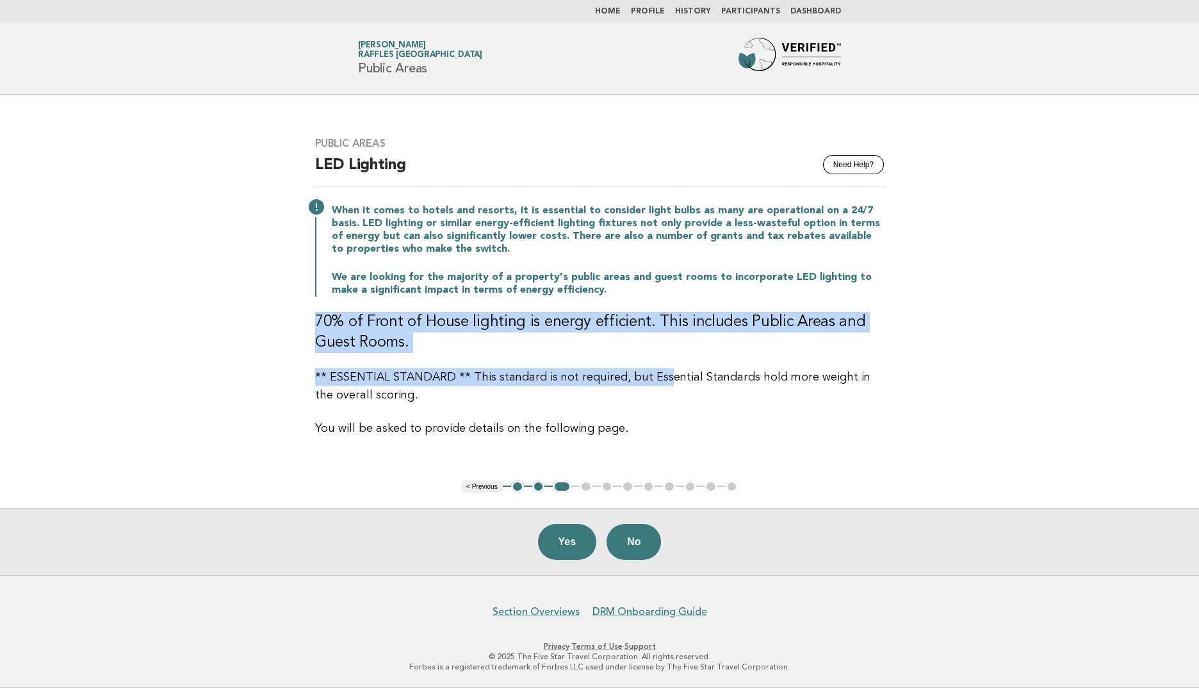
drag, startPoint x: 319, startPoint y: 316, endPoint x: 658, endPoint y: 380, distance: 344.6
click at [658, 380] on div "Public Areas Need Help? LED Lighting When it comes to hotels and resorts, it is…" at bounding box center [599, 287] width 599 height 331
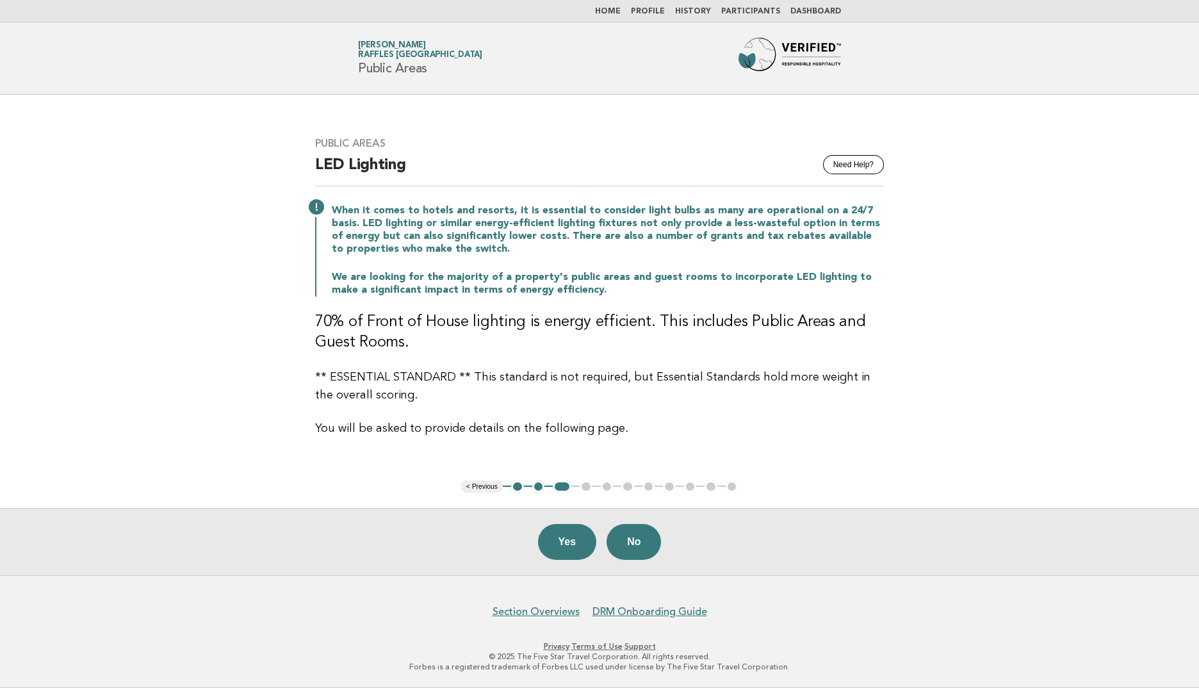
drag, startPoint x: 658, startPoint y: 380, endPoint x: 610, endPoint y: 493, distance: 123.1
click at [610, 493] on main "Public Areas Need Help? LED Lighting When it comes to hotels and resorts, it is…" at bounding box center [599, 335] width 1199 height 480
click at [566, 542] on button "Yes" at bounding box center [567, 542] width 59 height 36
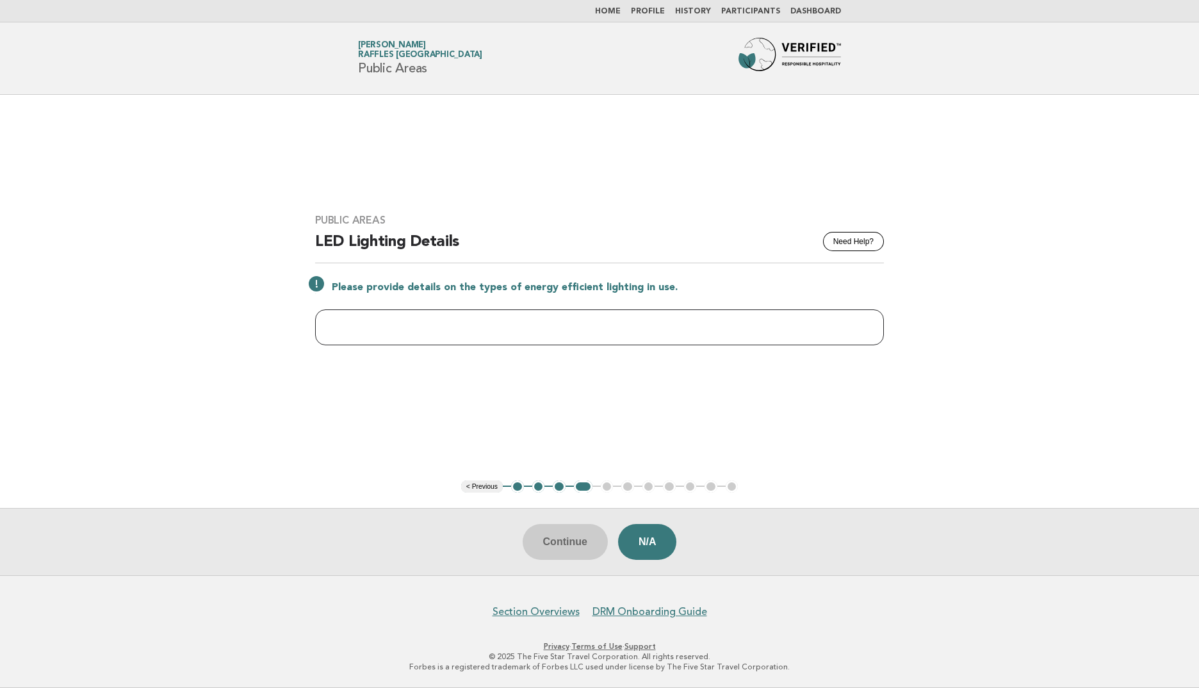
click at [651, 324] on input "text" at bounding box center [599, 327] width 569 height 36
click at [655, 543] on button "N/A" at bounding box center [647, 542] width 59 height 36
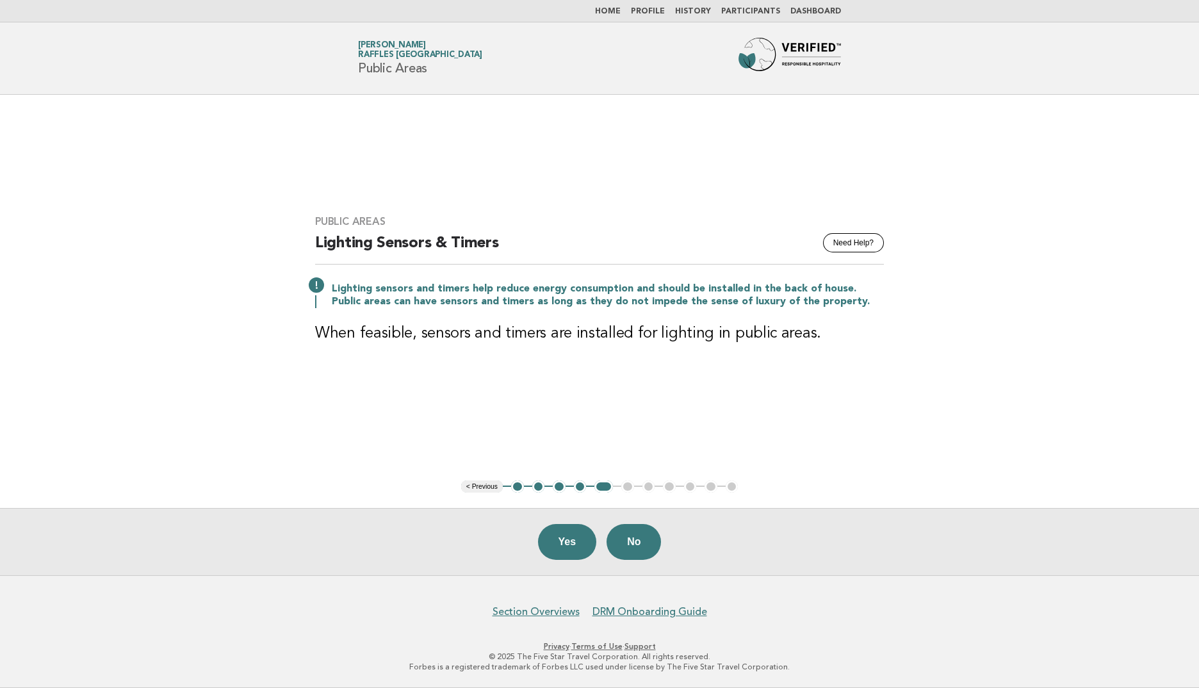
click at [581, 488] on button "4" at bounding box center [580, 486] width 13 height 13
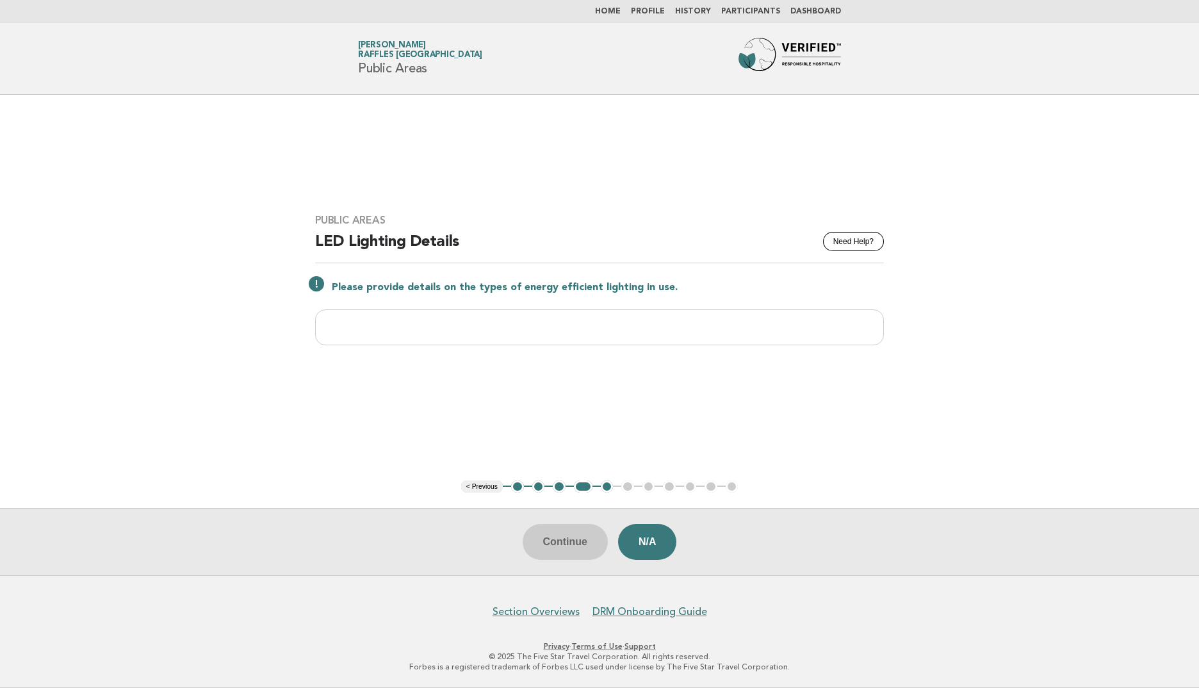
click at [563, 489] on button "3" at bounding box center [559, 486] width 13 height 13
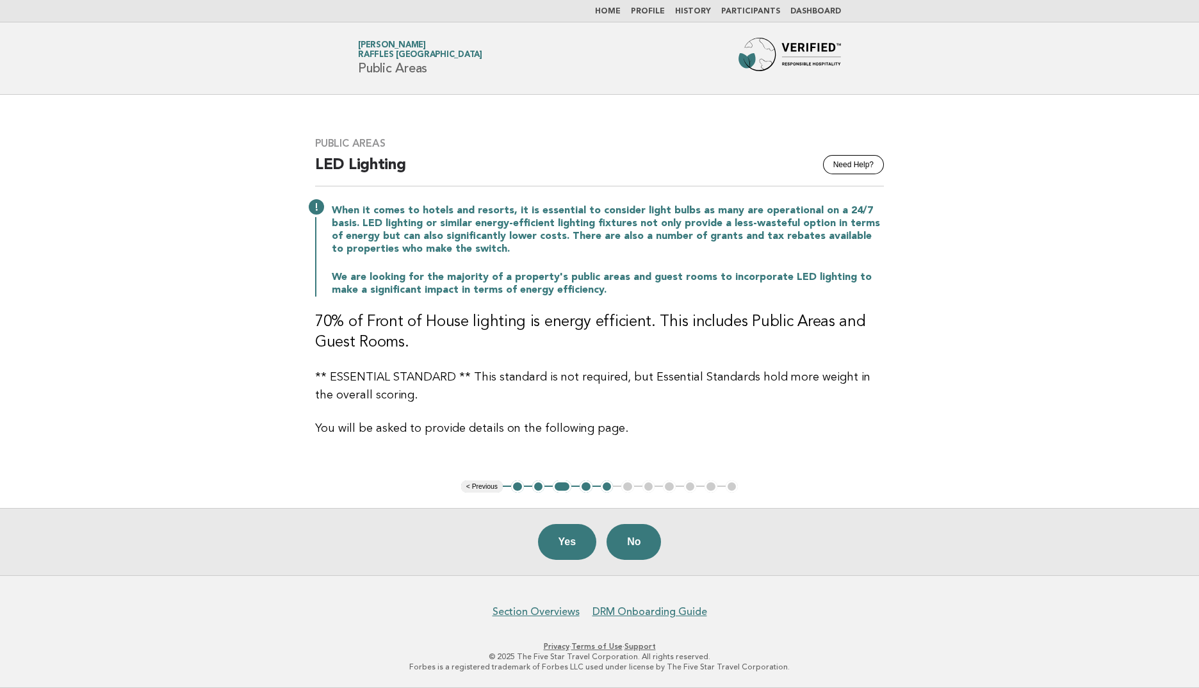
click at [540, 487] on button "2" at bounding box center [538, 486] width 13 height 13
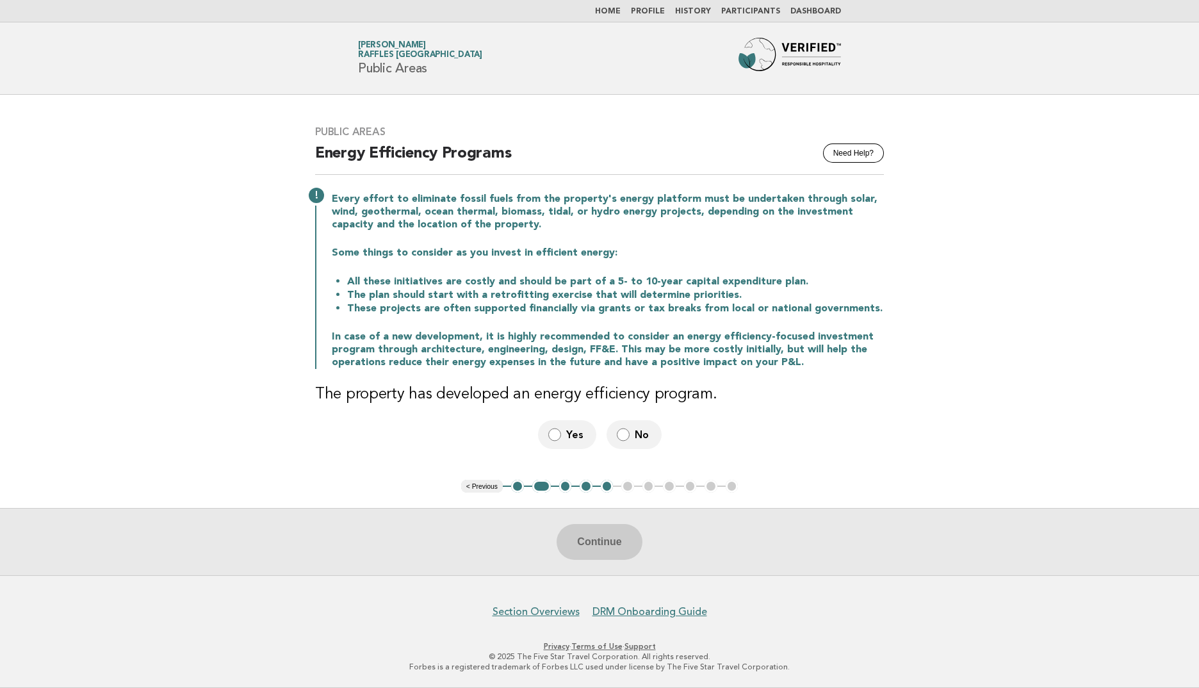
click at [606, 485] on button "5" at bounding box center [607, 486] width 13 height 13
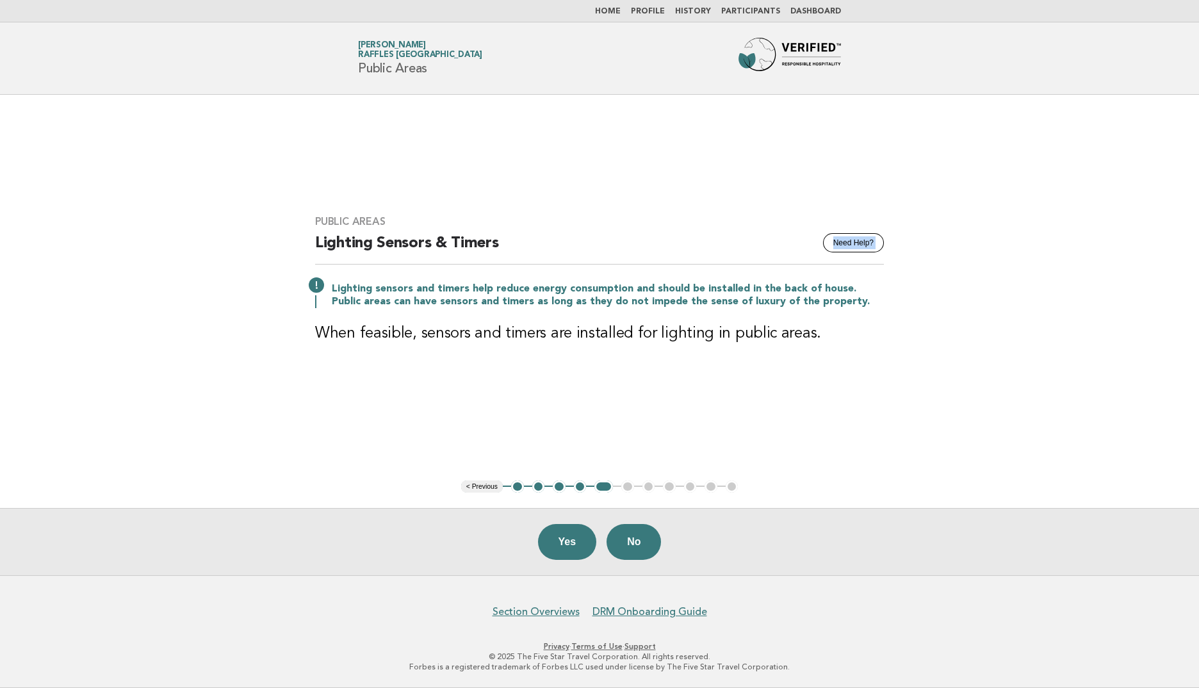
drag, startPoint x: 301, startPoint y: 241, endPoint x: 517, endPoint y: 224, distance: 216.5
click at [517, 224] on div "Public Areas Need Help? Lighting Sensors & Timers Lighting sensors and timers h…" at bounding box center [599, 287] width 599 height 175
drag, startPoint x: 517, startPoint y: 224, endPoint x: 377, endPoint y: 292, distance: 155.8
click at [433, 289] on p "Lighting sensors and timers help reduce energy consumption and should be instal…" at bounding box center [608, 295] width 552 height 26
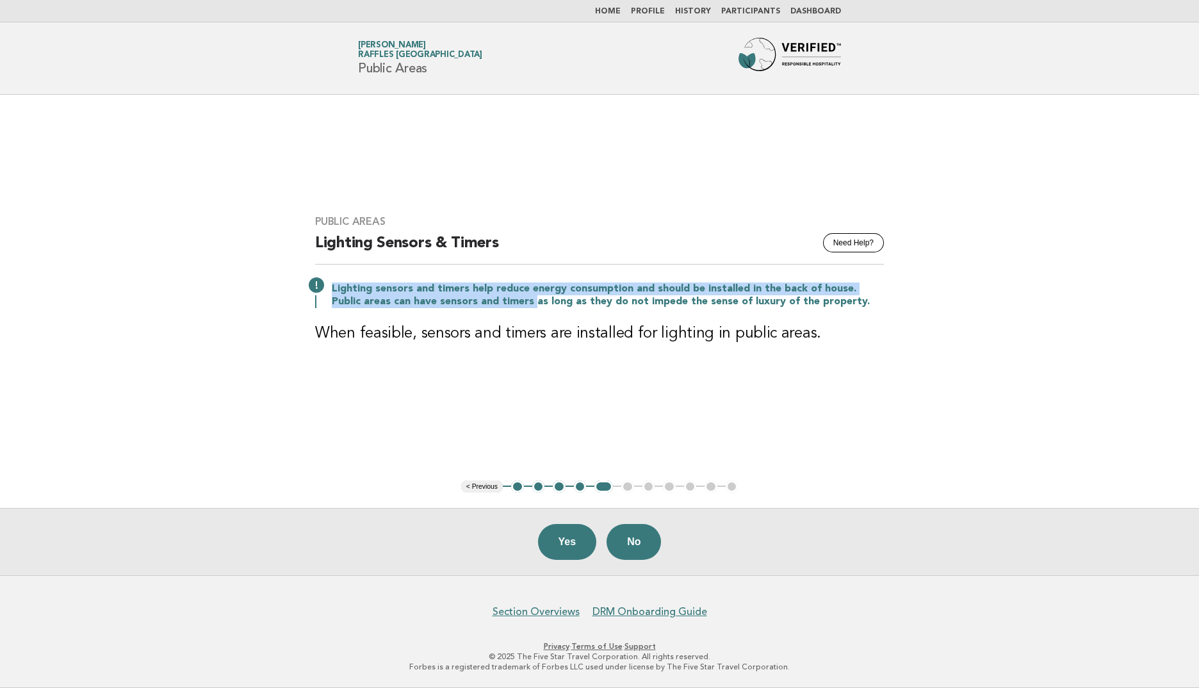
drag, startPoint x: 334, startPoint y: 289, endPoint x: 499, endPoint y: 293, distance: 165.2
click at [499, 293] on p "Lighting sensors and timers help reduce energy consumption and should be instal…" at bounding box center [608, 295] width 552 height 26
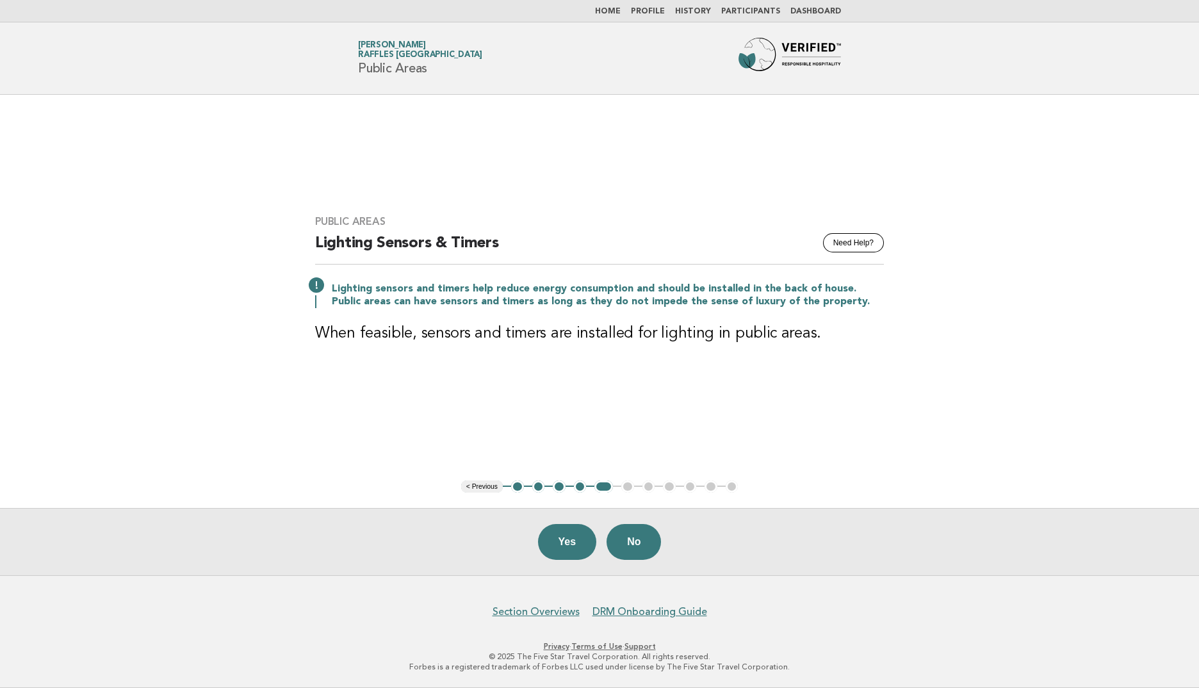
click at [592, 413] on main "Public Areas Need Help? Lighting Sensors & Timers Lighting sensors and timers h…" at bounding box center [599, 335] width 1199 height 480
click at [570, 339] on h3 "When feasible, sensors and timers are installed for lighting in public areas." at bounding box center [599, 333] width 569 height 20
drag, startPoint x: 570, startPoint y: 334, endPoint x: 832, endPoint y: 328, distance: 262.6
click at [832, 328] on h3 "When feasible, sensors and timers are installed for lighting in public areas." at bounding box center [599, 333] width 569 height 20
click at [663, 364] on div "Public Areas Need Help? Lighting Sensors & Timers Lighting sensors and timers h…" at bounding box center [599, 287] width 599 height 175
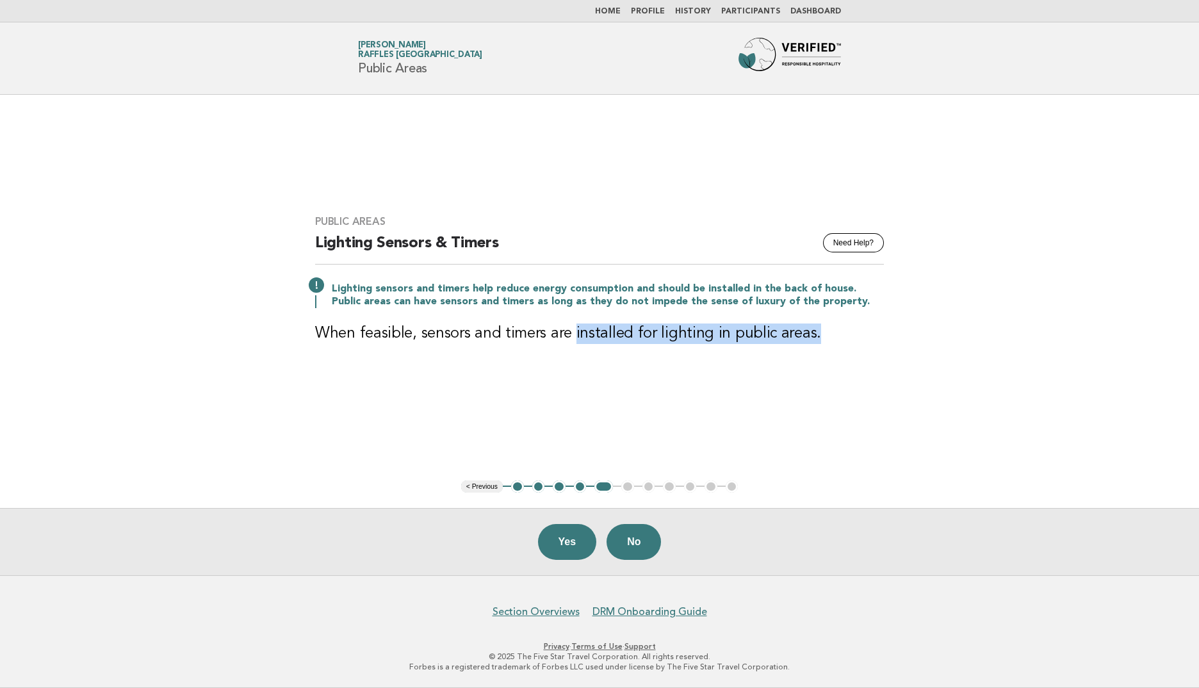
drag, startPoint x: 572, startPoint y: 332, endPoint x: 812, endPoint y: 324, distance: 240.2
click at [812, 324] on h3 "When feasible, sensors and timers are installed for lighting in public areas." at bounding box center [599, 333] width 569 height 20
drag, startPoint x: 812, startPoint y: 324, endPoint x: 713, endPoint y: 368, distance: 108.1
click at [713, 368] on div "Public Areas Need Help? Lighting Sensors & Timers Lighting sensors and timers h…" at bounding box center [599, 287] width 599 height 175
click at [686, 372] on div "Public Areas Need Help? Lighting Sensors & Timers Lighting sensors and timers h…" at bounding box center [599, 287] width 599 height 175
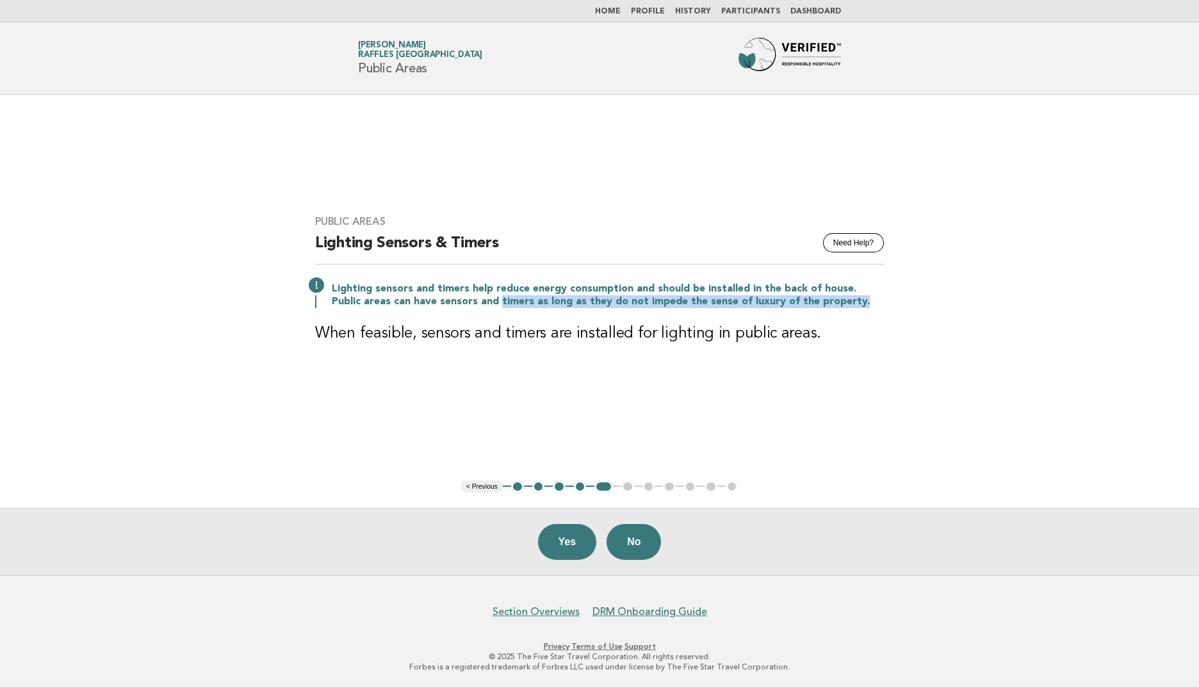
drag, startPoint x: 466, startPoint y: 299, endPoint x: 832, endPoint y: 304, distance: 366.3
click at [832, 304] on p "Lighting sensors and timers help reduce energy consumption and should be instal…" at bounding box center [608, 295] width 552 height 26
drag, startPoint x: 832, startPoint y: 304, endPoint x: 411, endPoint y: 326, distance: 421.9
click at [420, 327] on h3 "When feasible, sensors and timers are installed for lighting in public areas." at bounding box center [599, 333] width 569 height 20
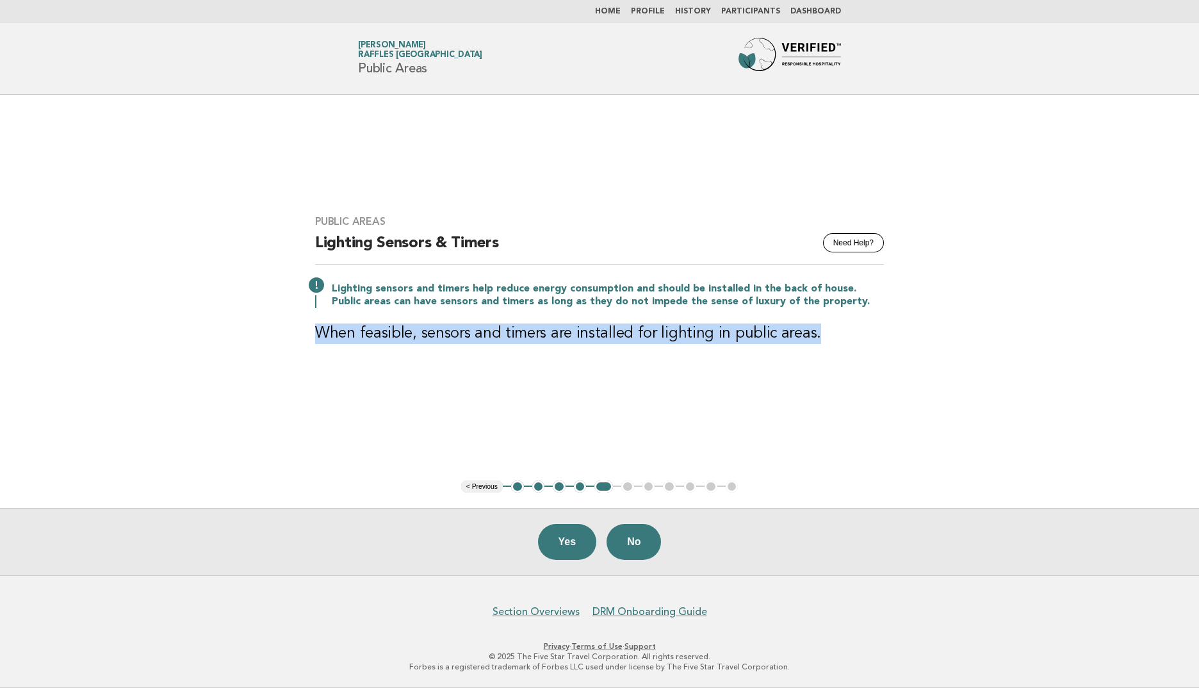
drag, startPoint x: 318, startPoint y: 334, endPoint x: 828, endPoint y: 339, distance: 510.4
click at [828, 339] on div "Public Areas Need Help? Lighting Sensors & Timers Lighting sensors and timers h…" at bounding box center [599, 287] width 599 height 175
drag, startPoint x: 828, startPoint y: 339, endPoint x: 758, endPoint y: 377, distance: 79.7
click at [778, 367] on div "Public Areas Need Help? Lighting Sensors & Timers Lighting sensors and timers h…" at bounding box center [599, 287] width 599 height 175
